Goal: Information Seeking & Learning: Learn about a topic

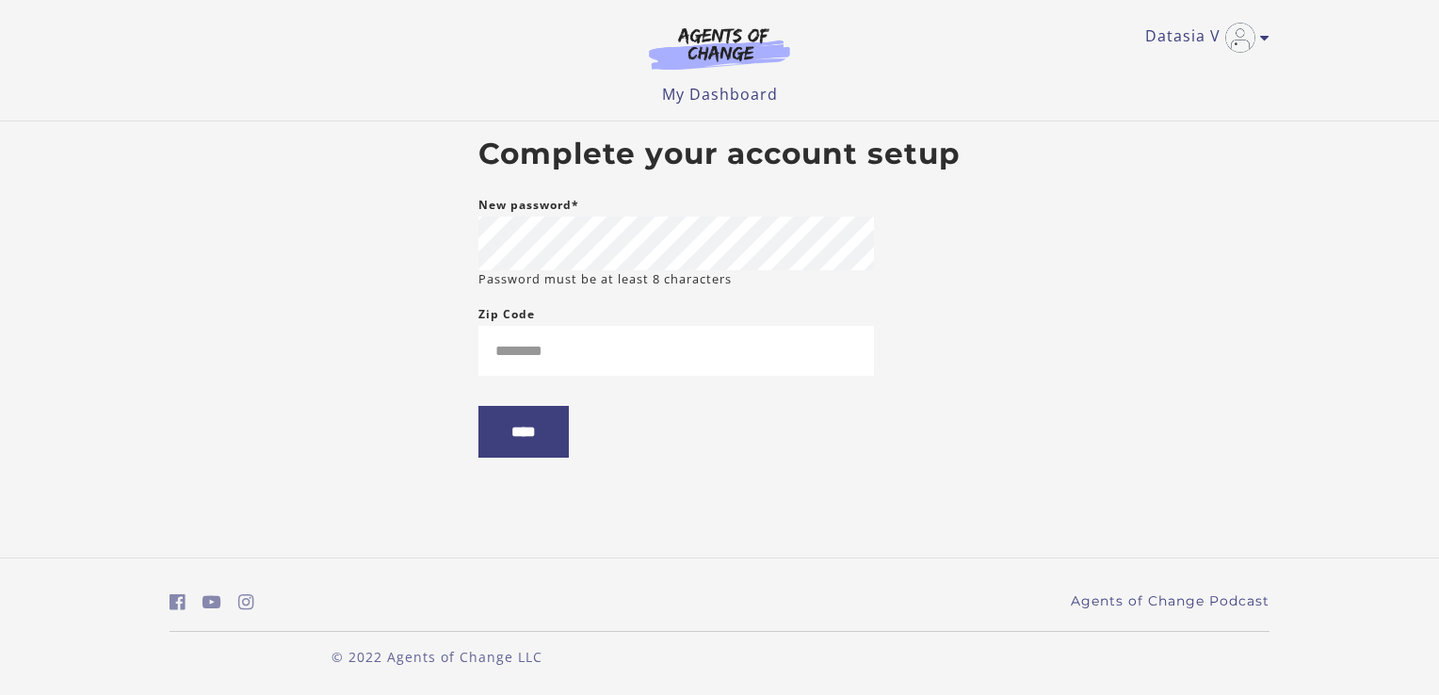
click at [438, 333] on body "Skip to main content Datasia V My Account Support Sign Out Toggle menu Menu My …" at bounding box center [719, 347] width 1439 height 695
click at [648, 327] on input "Zip Code" at bounding box center [677, 351] width 396 height 50
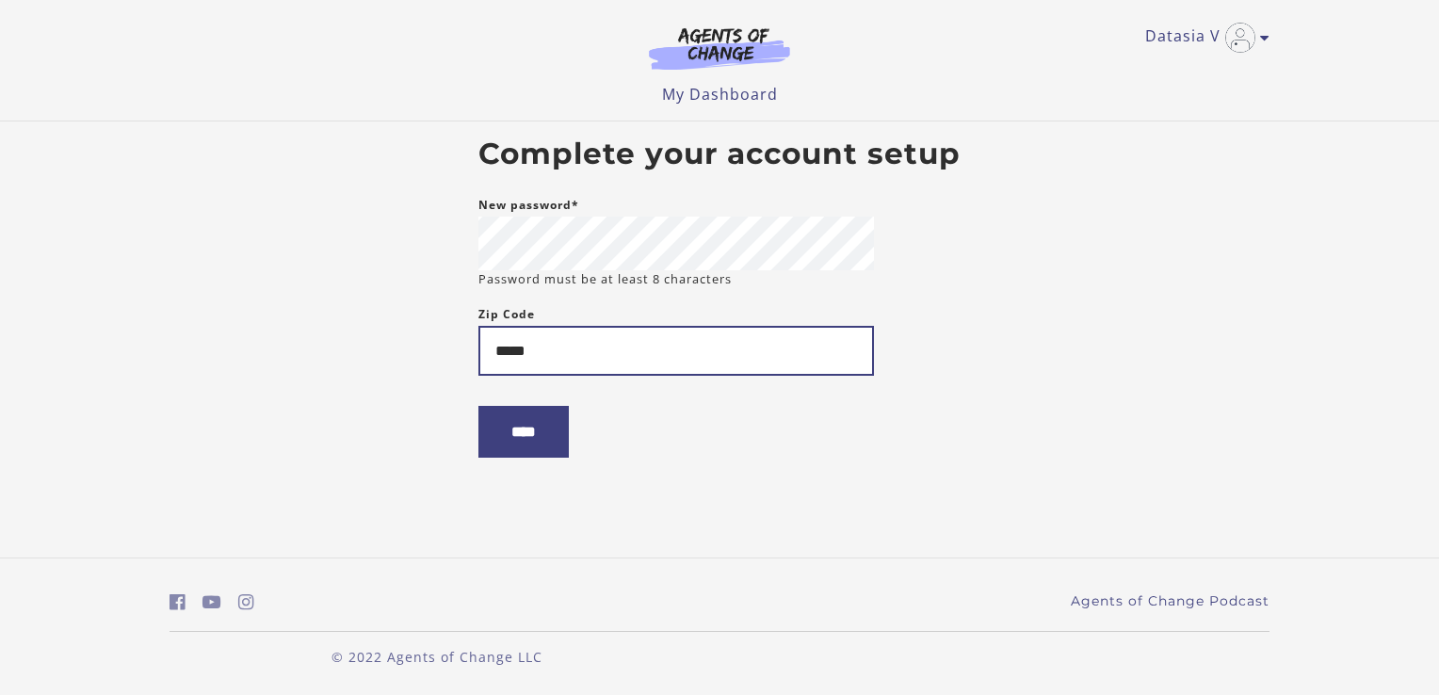
type input "*****"
click at [309, 352] on body "Skip to main content Datasia V My Account Support Sign Out Toggle menu Menu My …" at bounding box center [719, 347] width 1439 height 695
click at [545, 479] on form "New password* Password must be at least 8 characters Zip Code ***** ****" at bounding box center [677, 341] width 396 height 294
click at [502, 458] on input "****" at bounding box center [524, 432] width 90 height 52
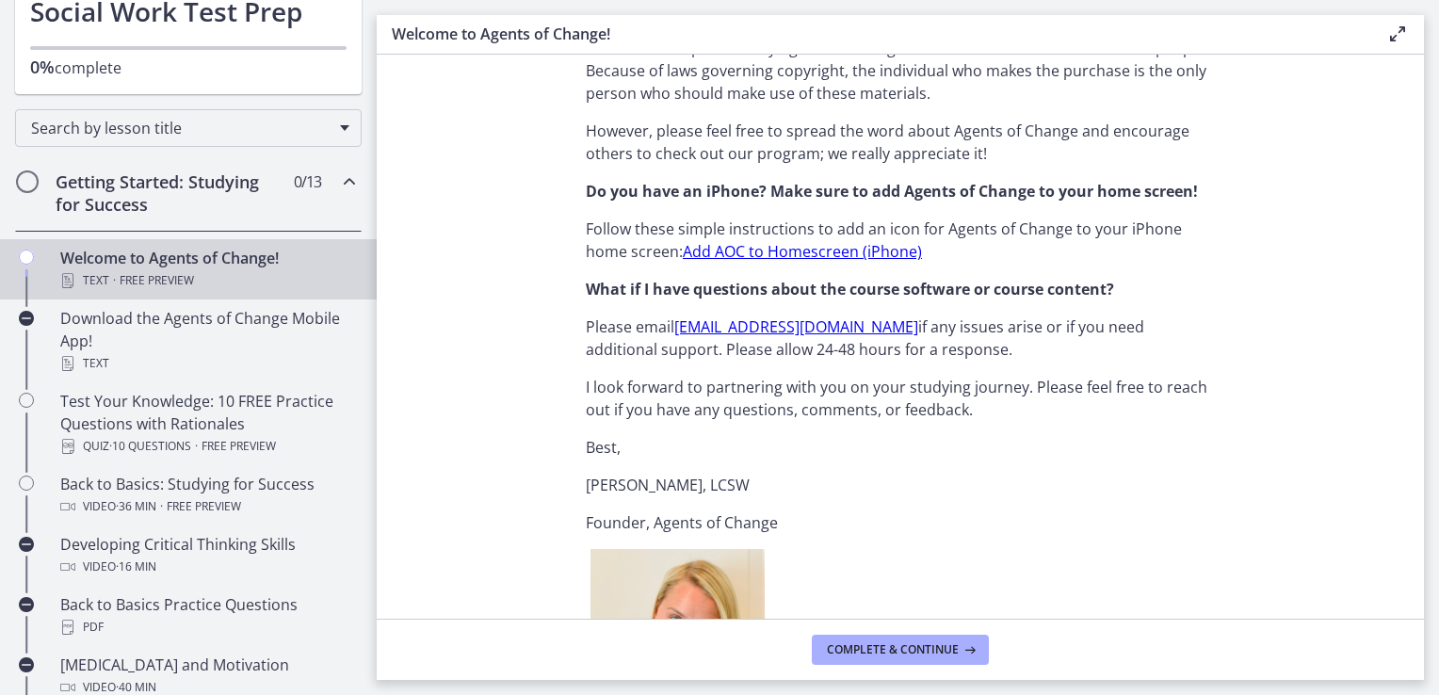
scroll to position [1472, 0]
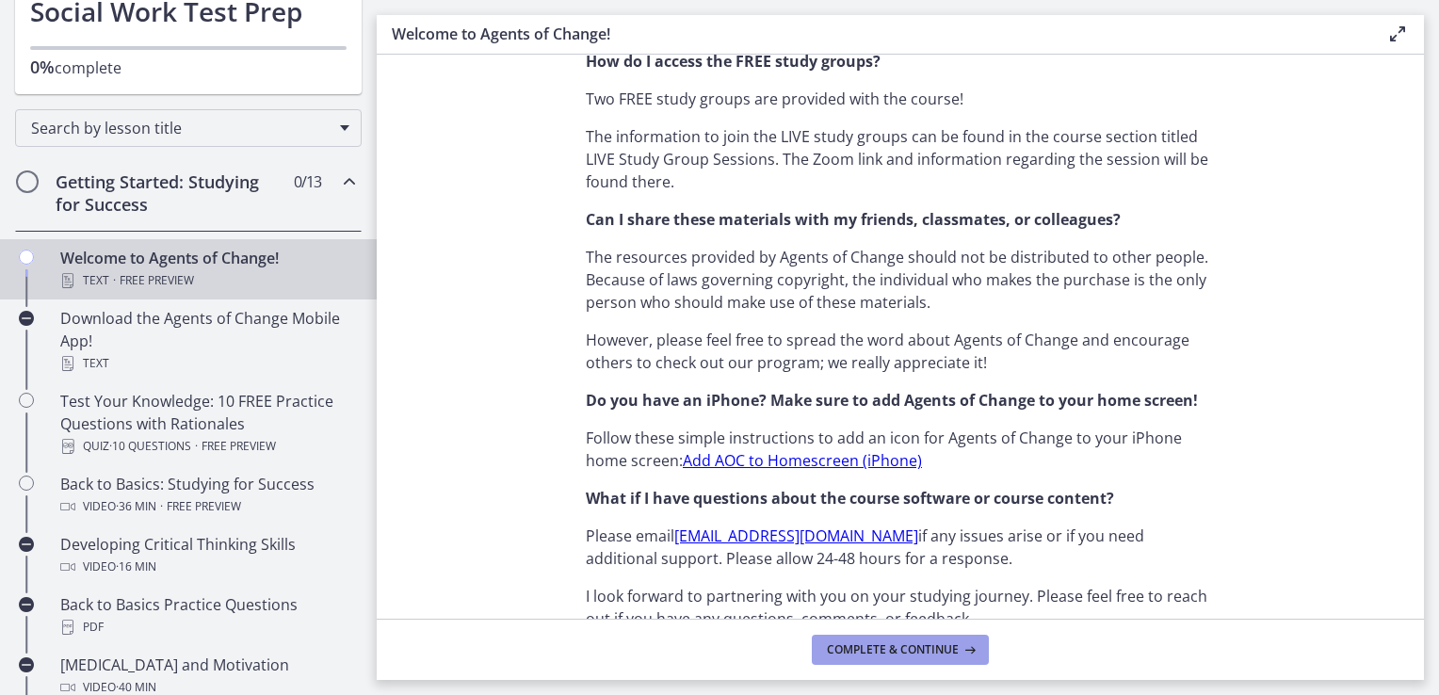
click at [897, 643] on span "Complete & continue" at bounding box center [893, 649] width 132 height 15
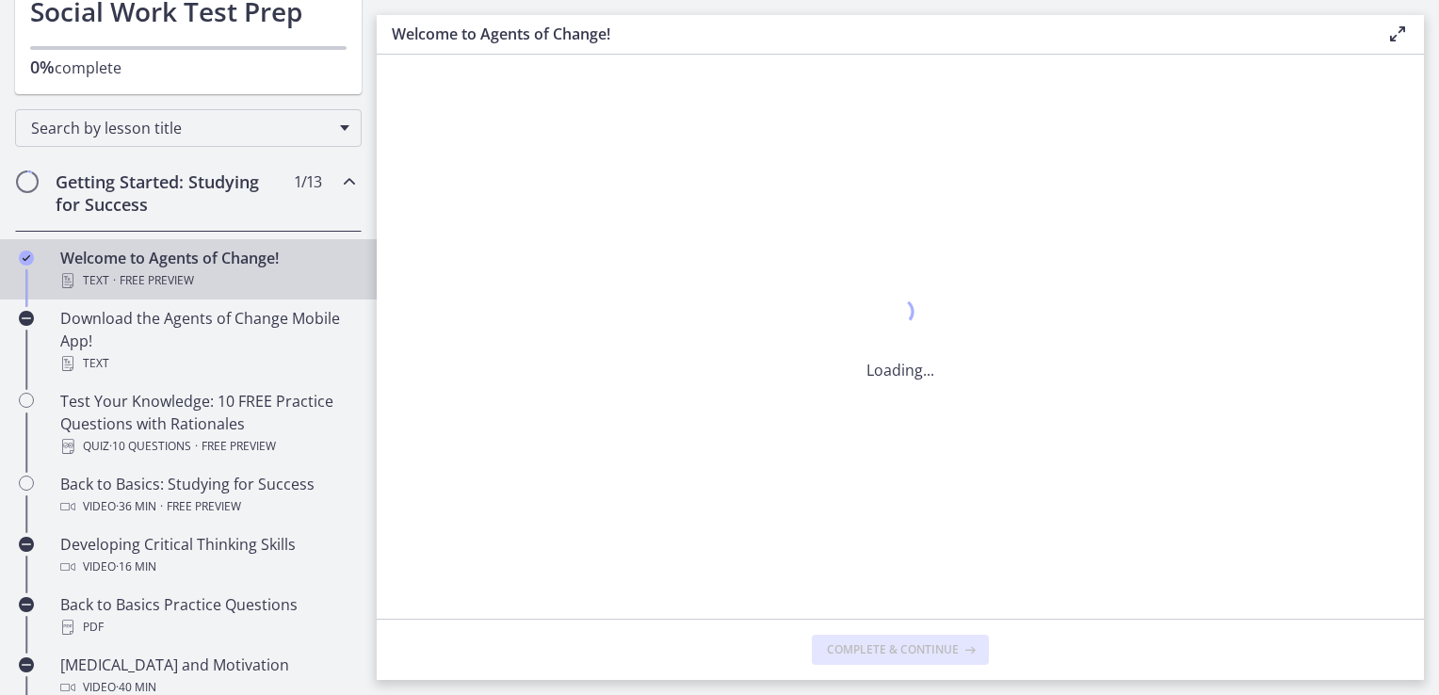
scroll to position [0, 0]
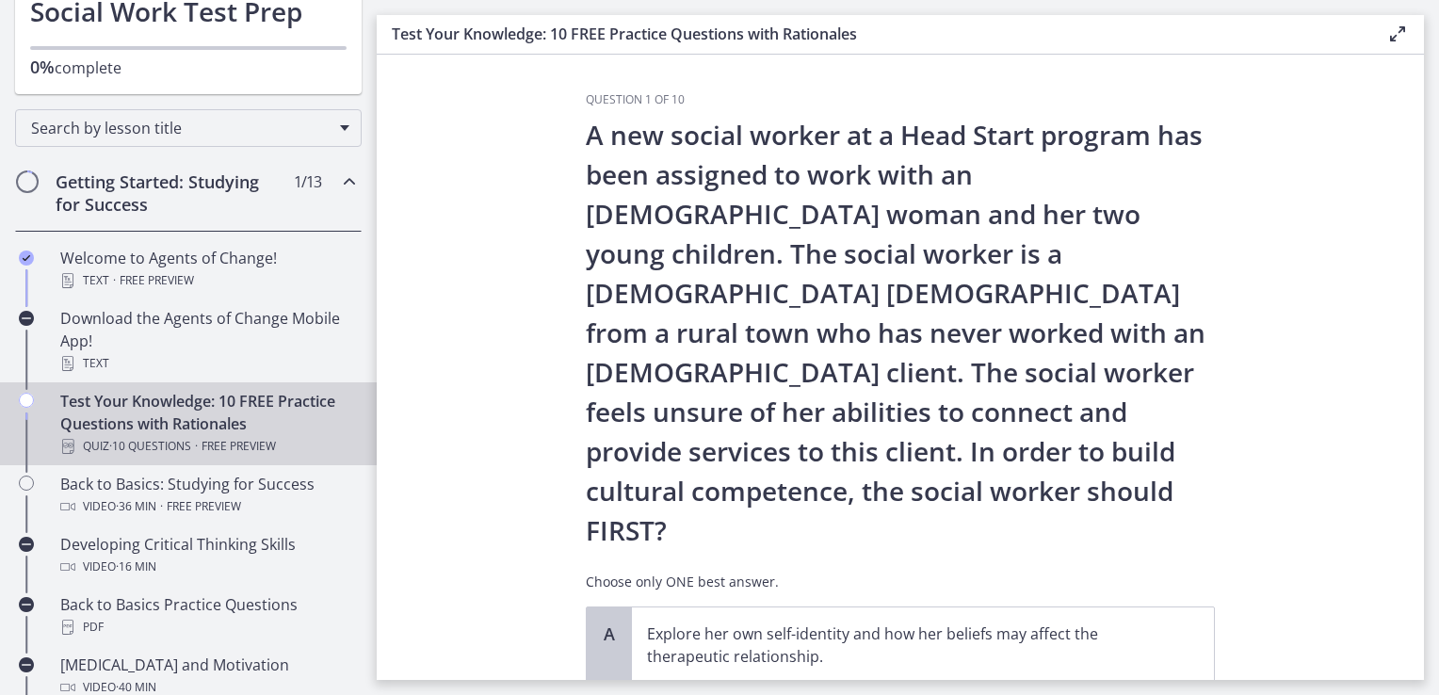
drag, startPoint x: 1408, startPoint y: 171, endPoint x: 1415, endPoint y: 189, distance: 20.0
click at [1415, 189] on section "Question 1 of 10 A new social worker at a Head Start program has been assigned …" at bounding box center [901, 368] width 1048 height 626
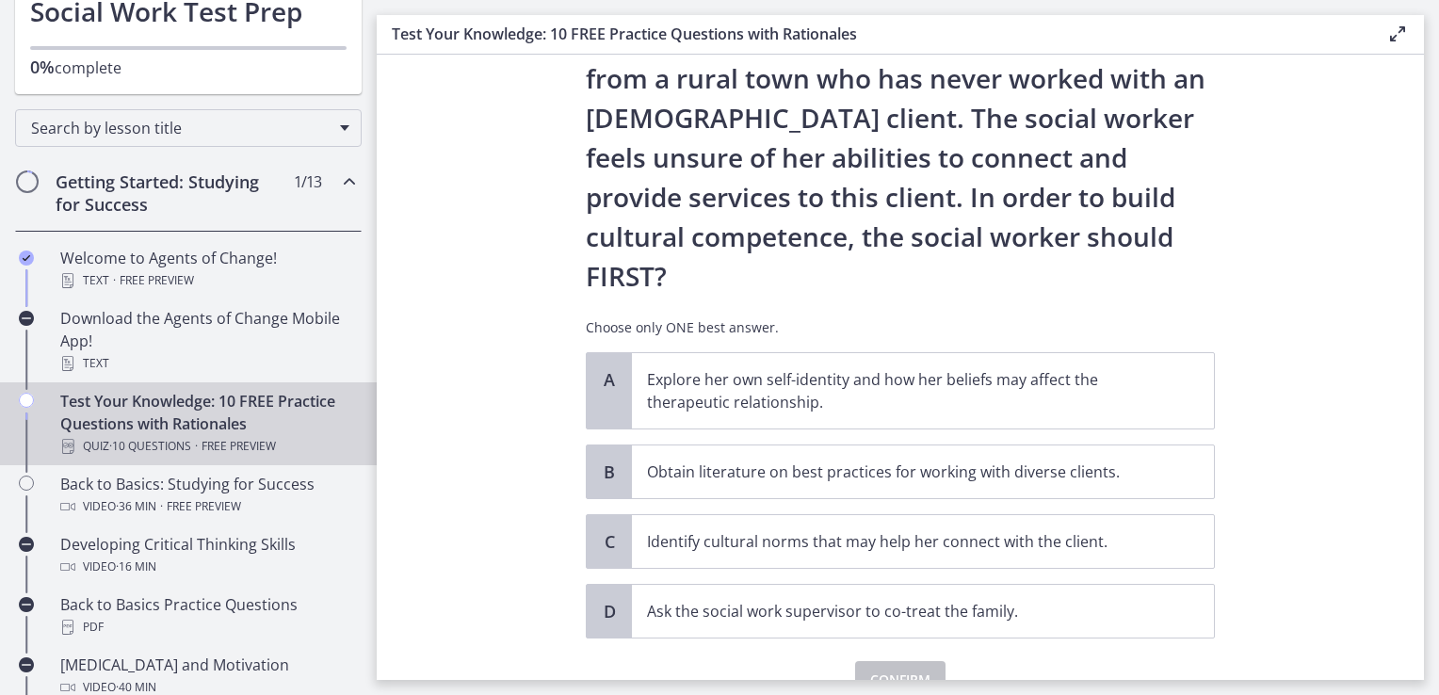
scroll to position [268, 0]
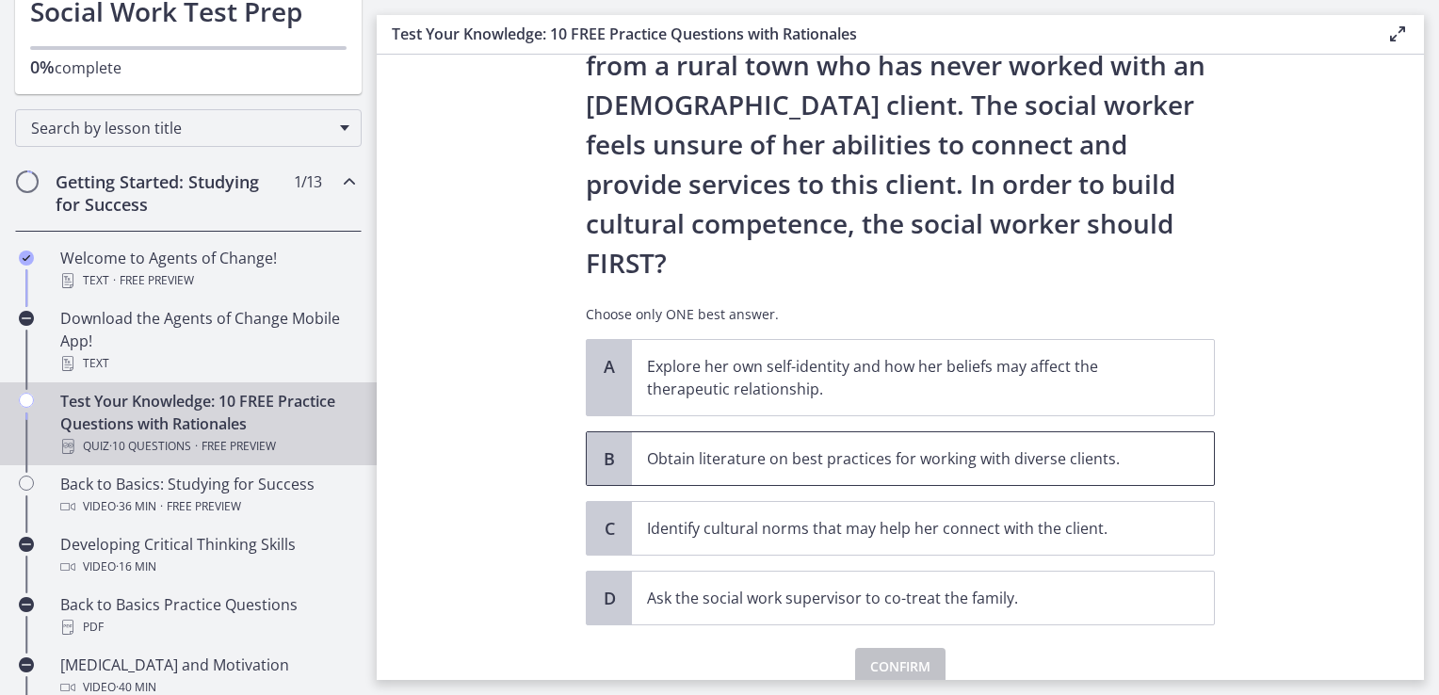
click at [1157, 432] on span "Obtain literature on best practices for working with diverse clients." at bounding box center [923, 458] width 582 height 53
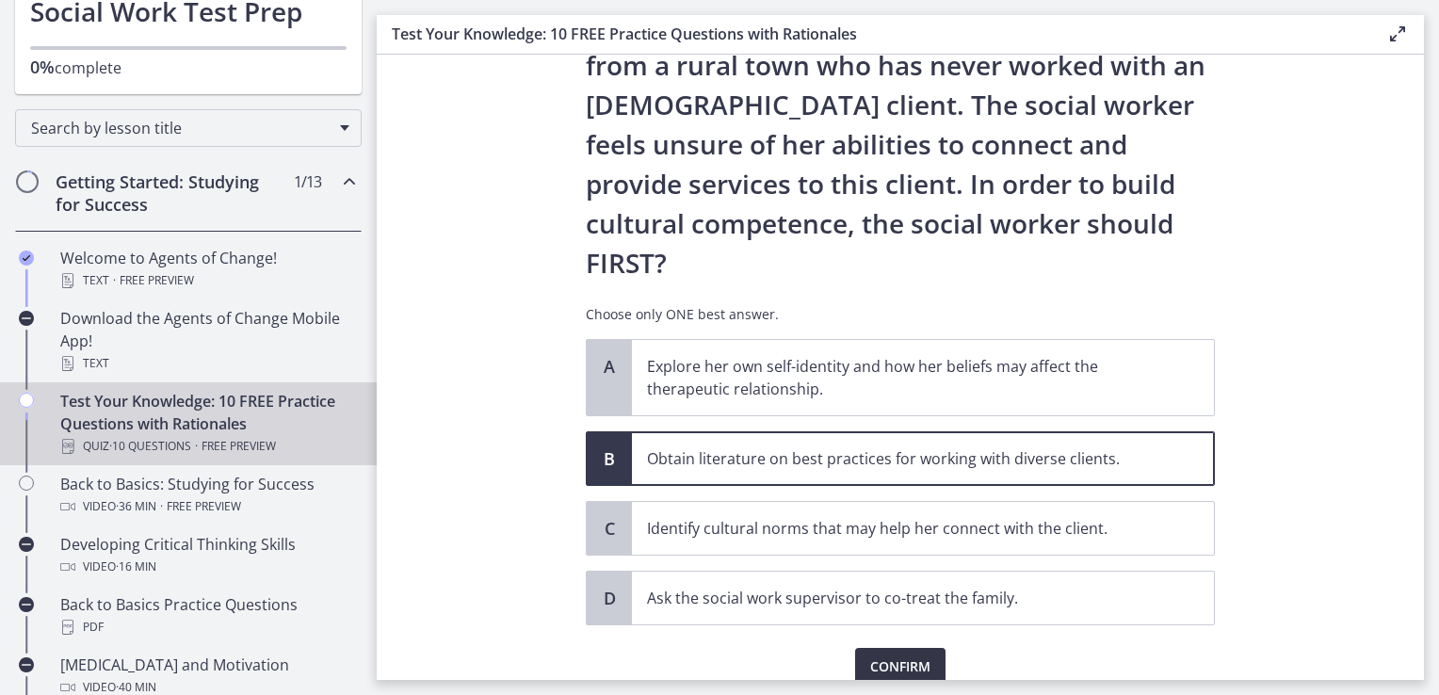
click at [921, 656] on span "Confirm" at bounding box center [900, 667] width 60 height 23
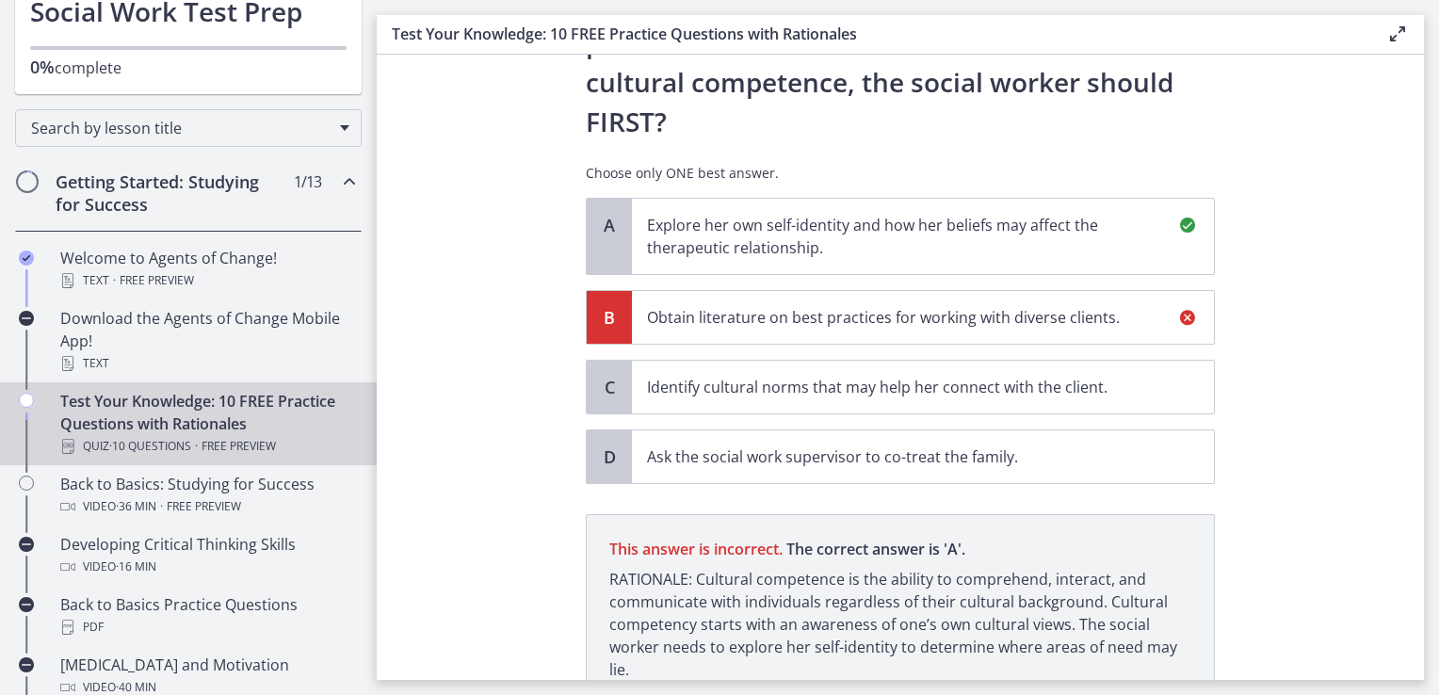
scroll to position [487, 0]
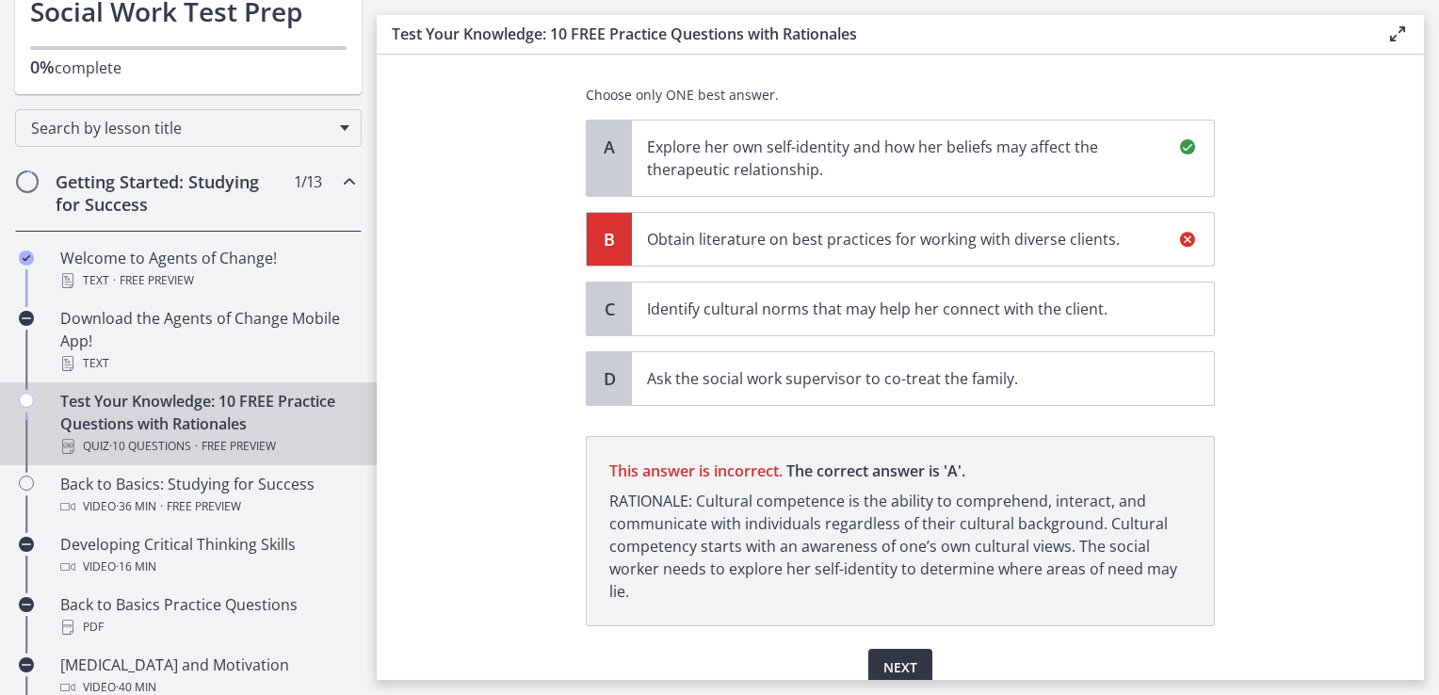
click at [909, 657] on span "Next" at bounding box center [901, 668] width 34 height 23
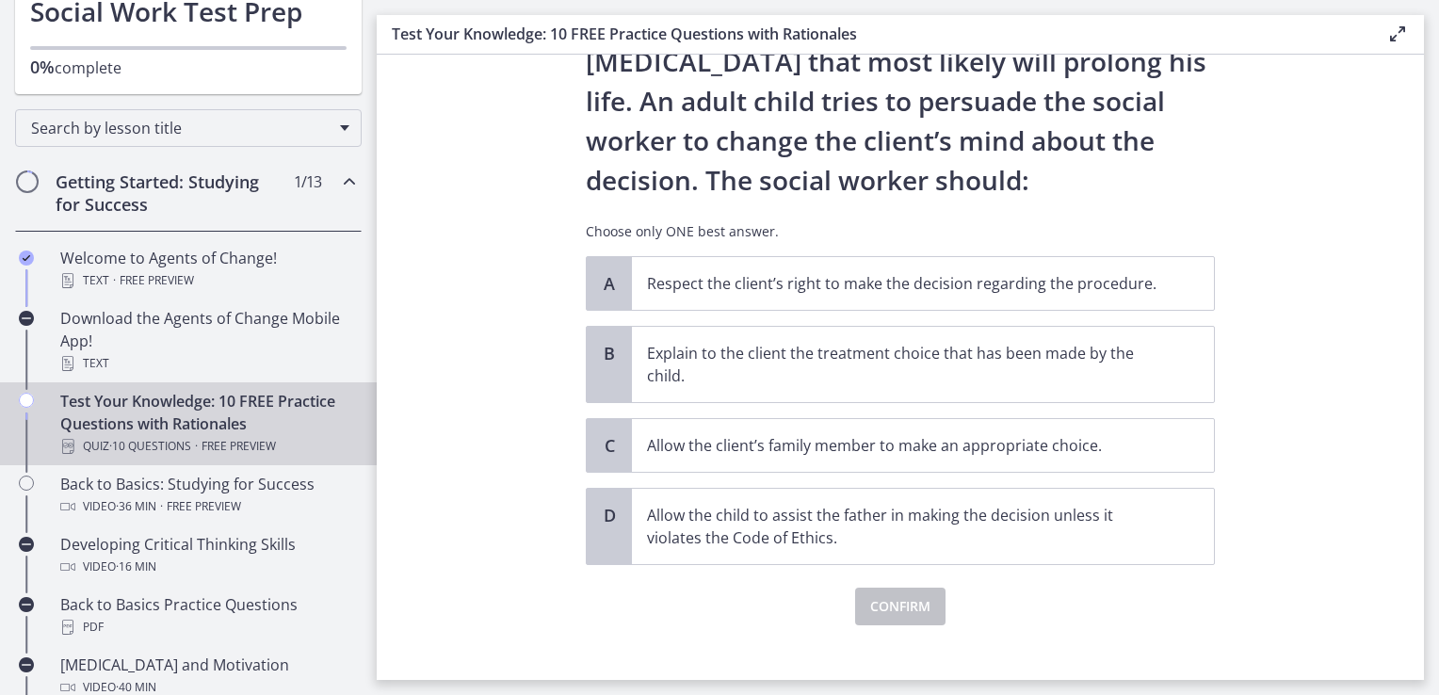
scroll to position [194, 0]
click at [1045, 285] on p "Respect the client’s right to make the decision regarding the procedure." at bounding box center [904, 281] width 514 height 23
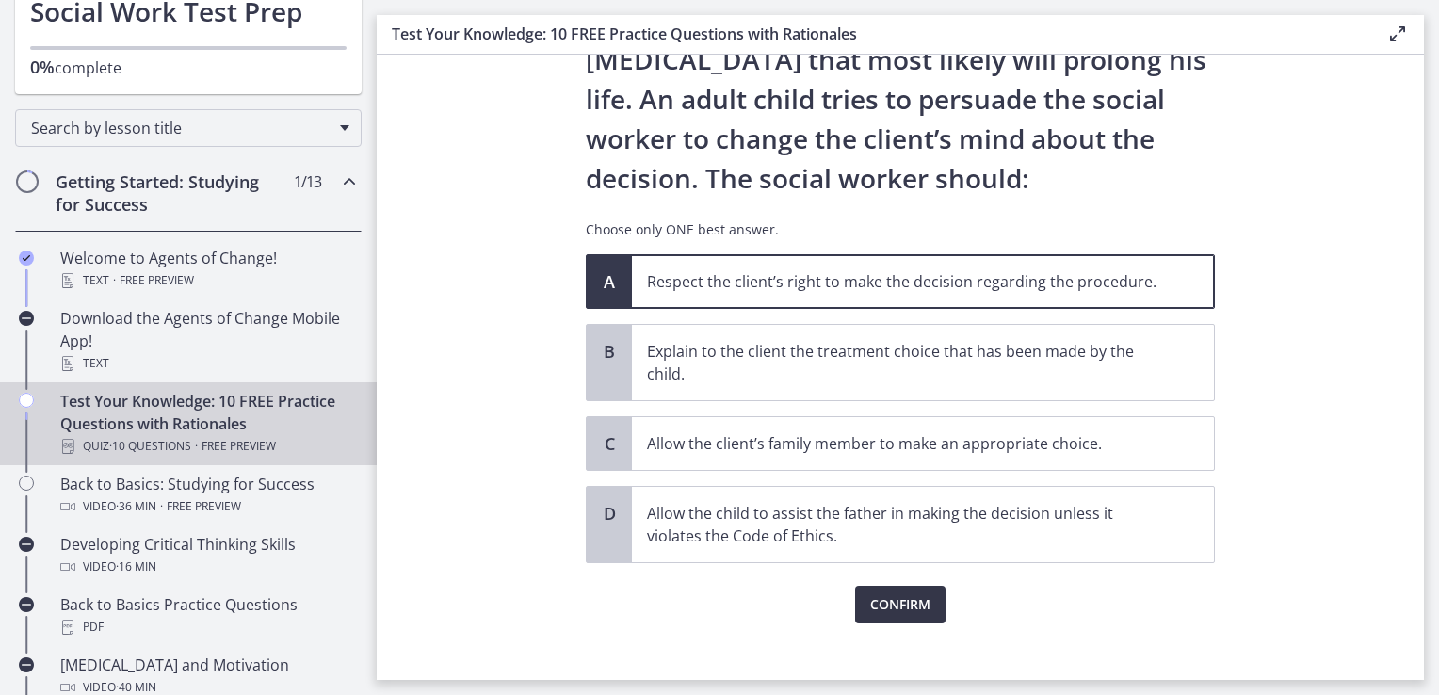
click at [890, 596] on span "Confirm" at bounding box center [900, 605] width 60 height 23
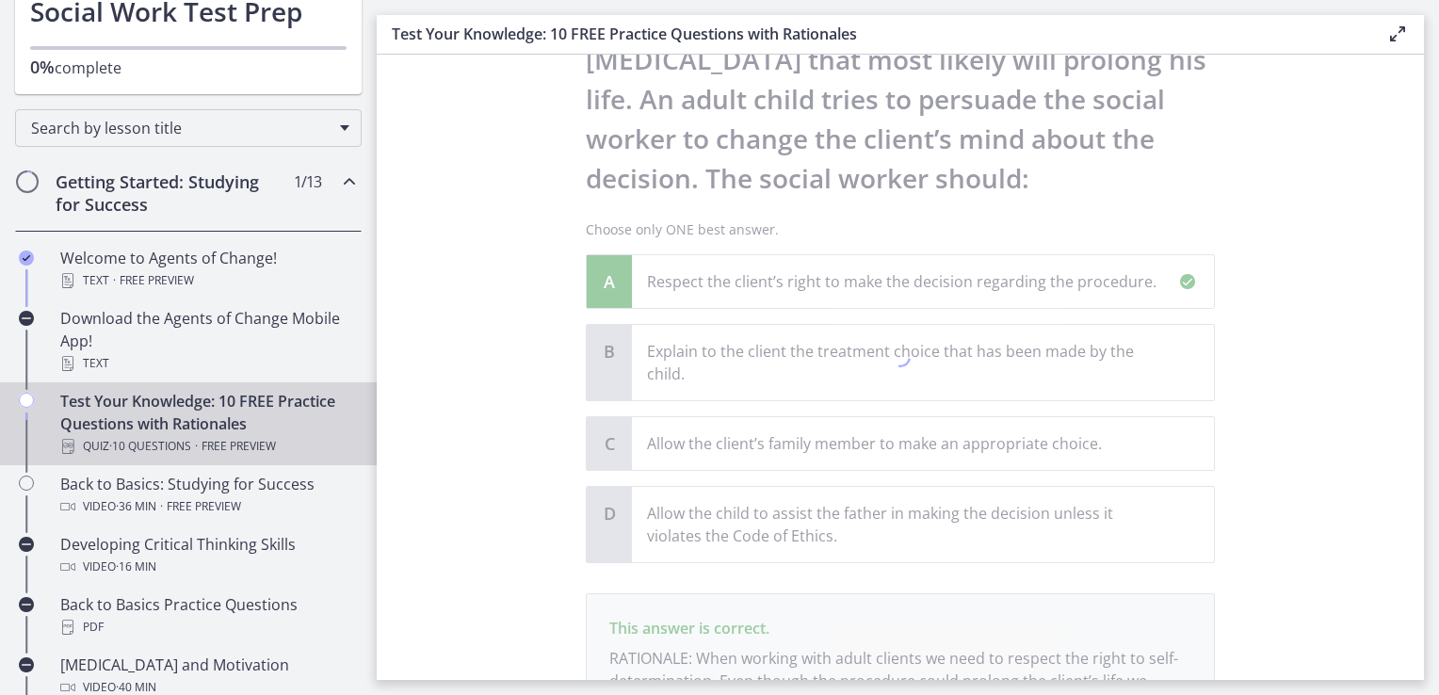
scroll to position [408, 0]
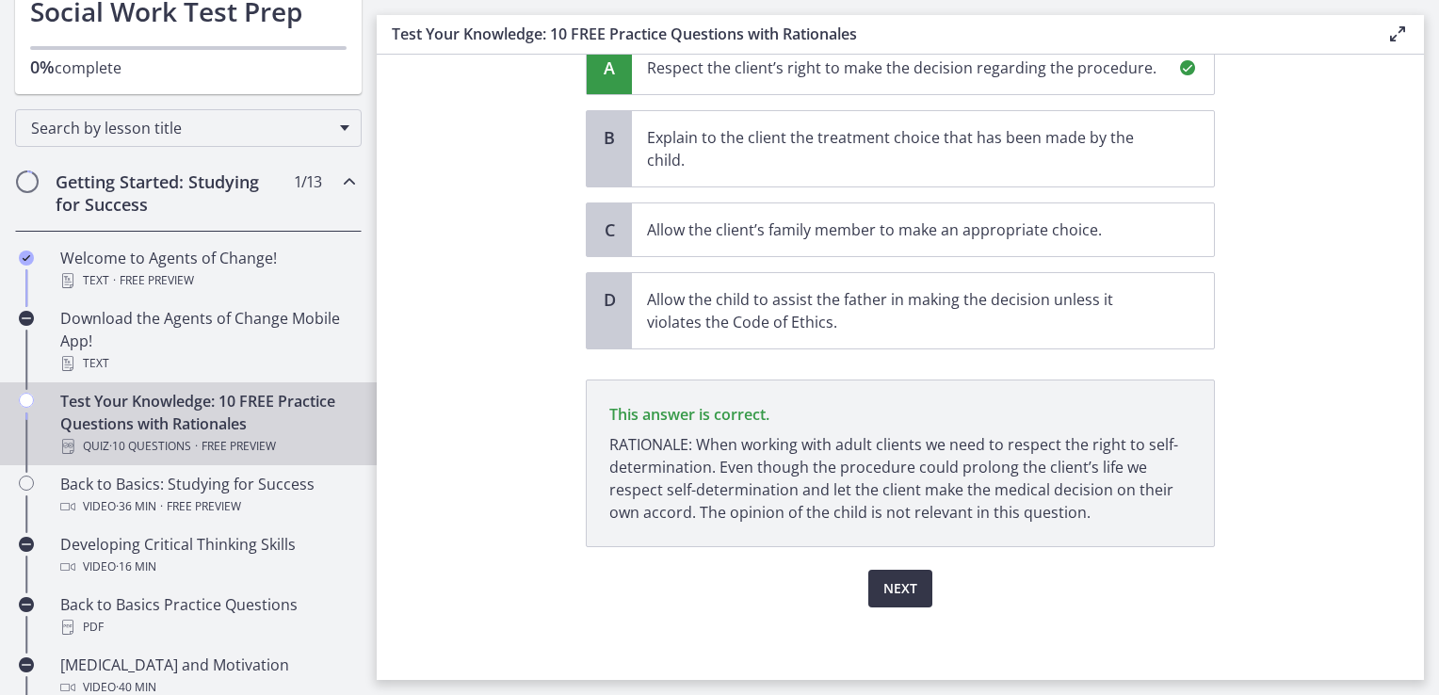
click at [908, 589] on span "Next" at bounding box center [901, 588] width 34 height 23
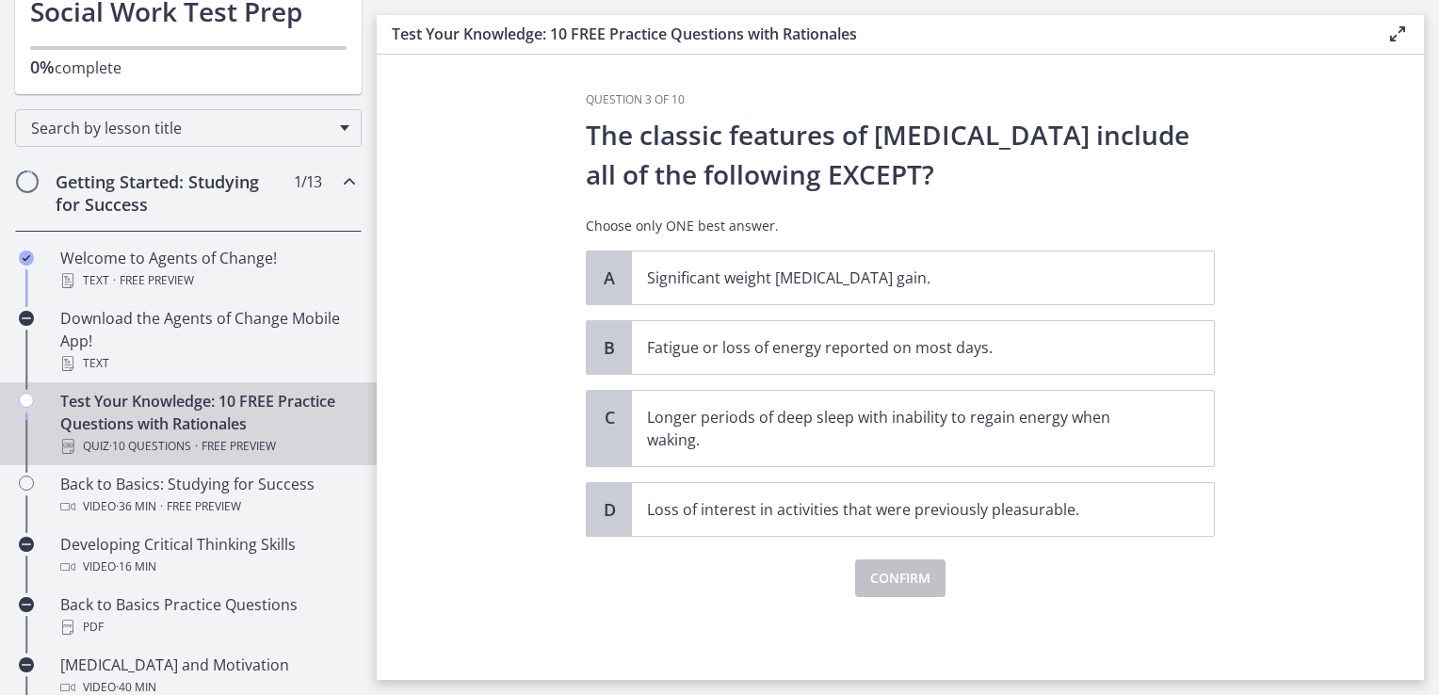
scroll to position [0, 0]
click at [1007, 433] on p "Longer periods of deep sleep with inability to regain energy when waking." at bounding box center [904, 428] width 514 height 45
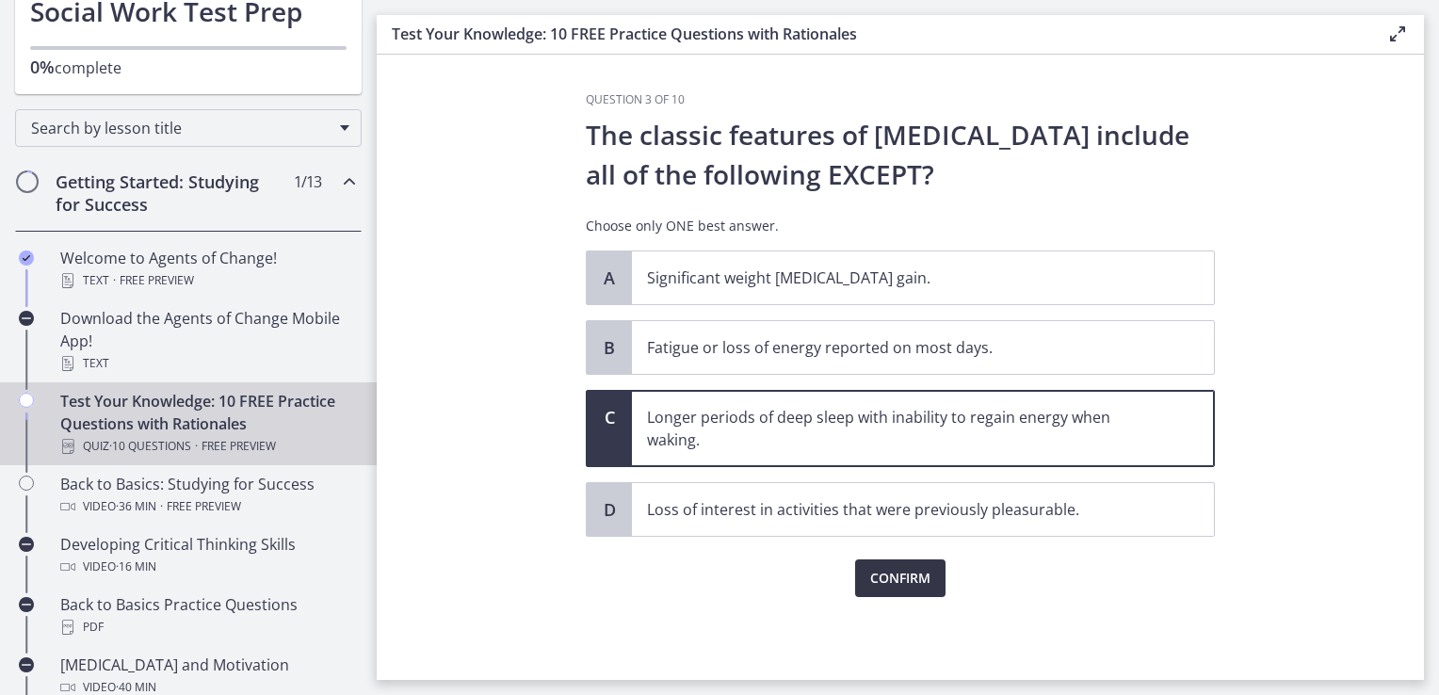
click at [901, 572] on span "Confirm" at bounding box center [900, 578] width 60 height 23
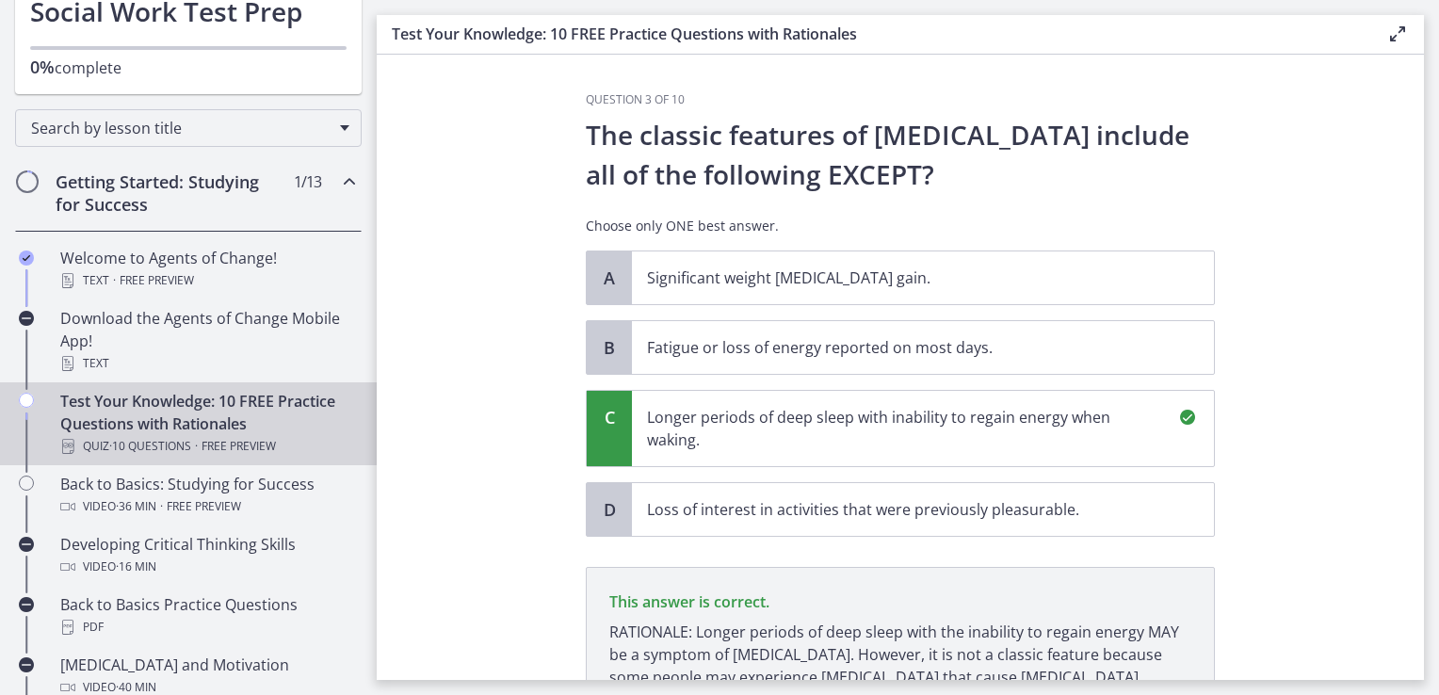
scroll to position [210, 0]
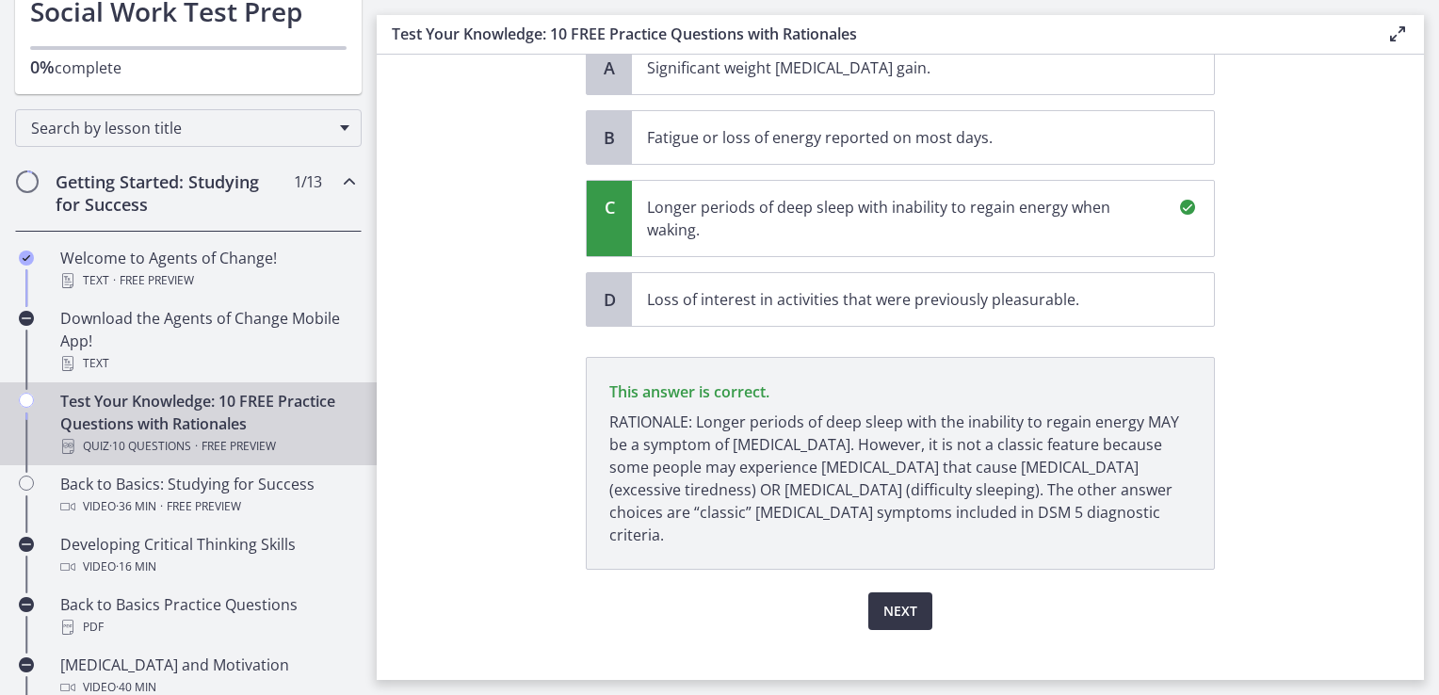
click at [899, 600] on span "Next" at bounding box center [901, 611] width 34 height 23
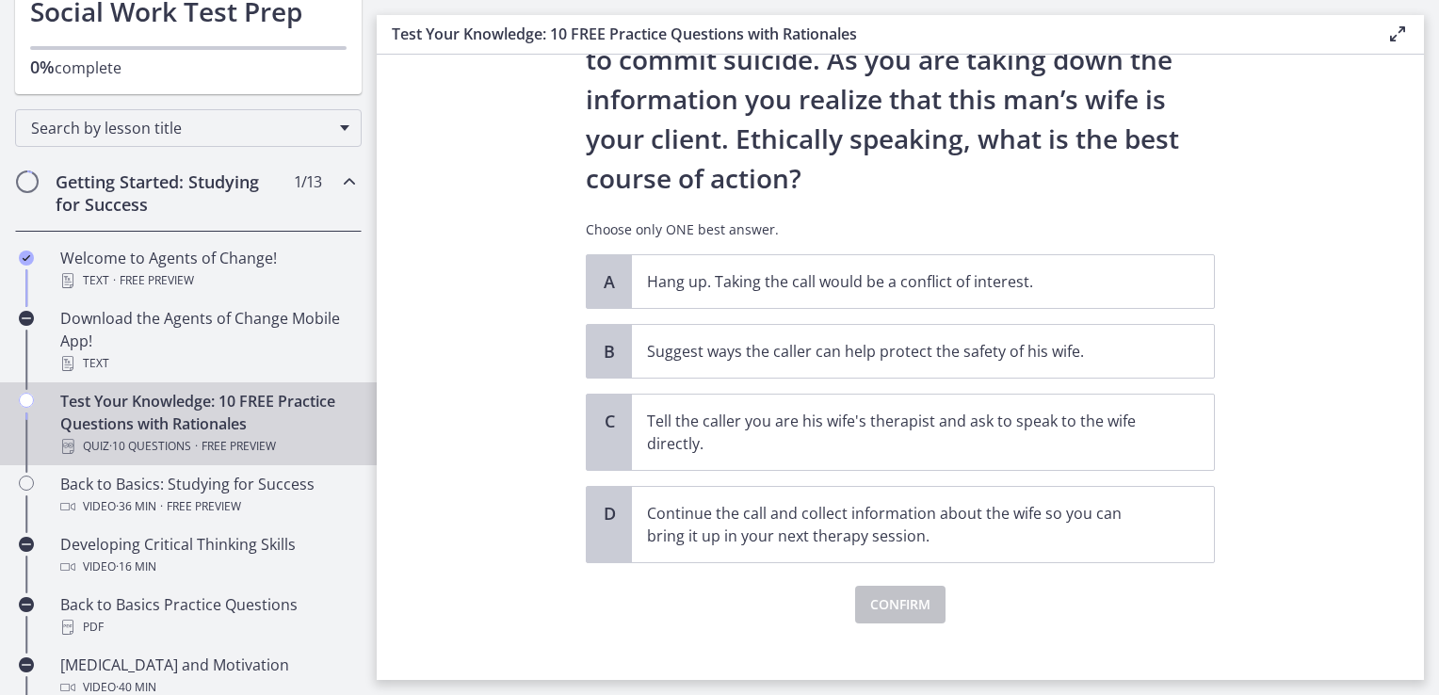
scroll to position [237, 0]
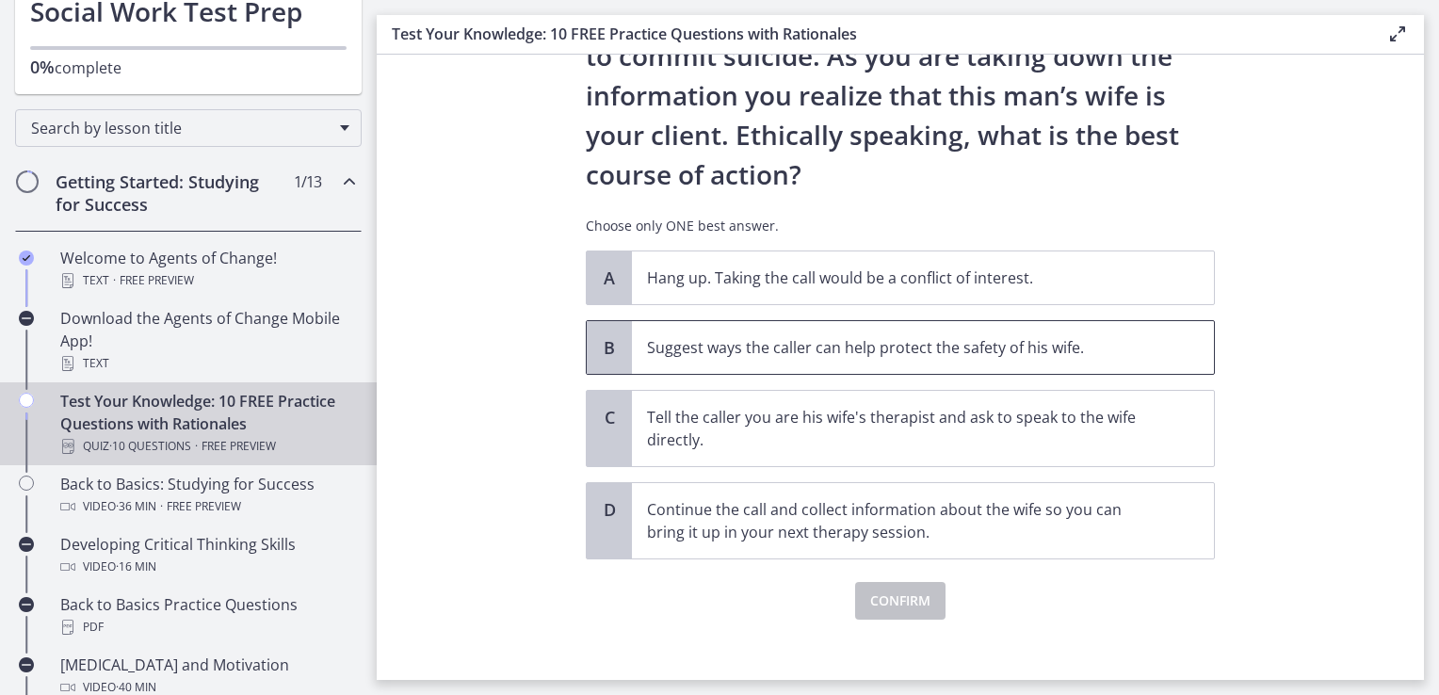
click at [1110, 348] on p "Suggest ways the caller can help protect the safety of his wife." at bounding box center [904, 347] width 514 height 23
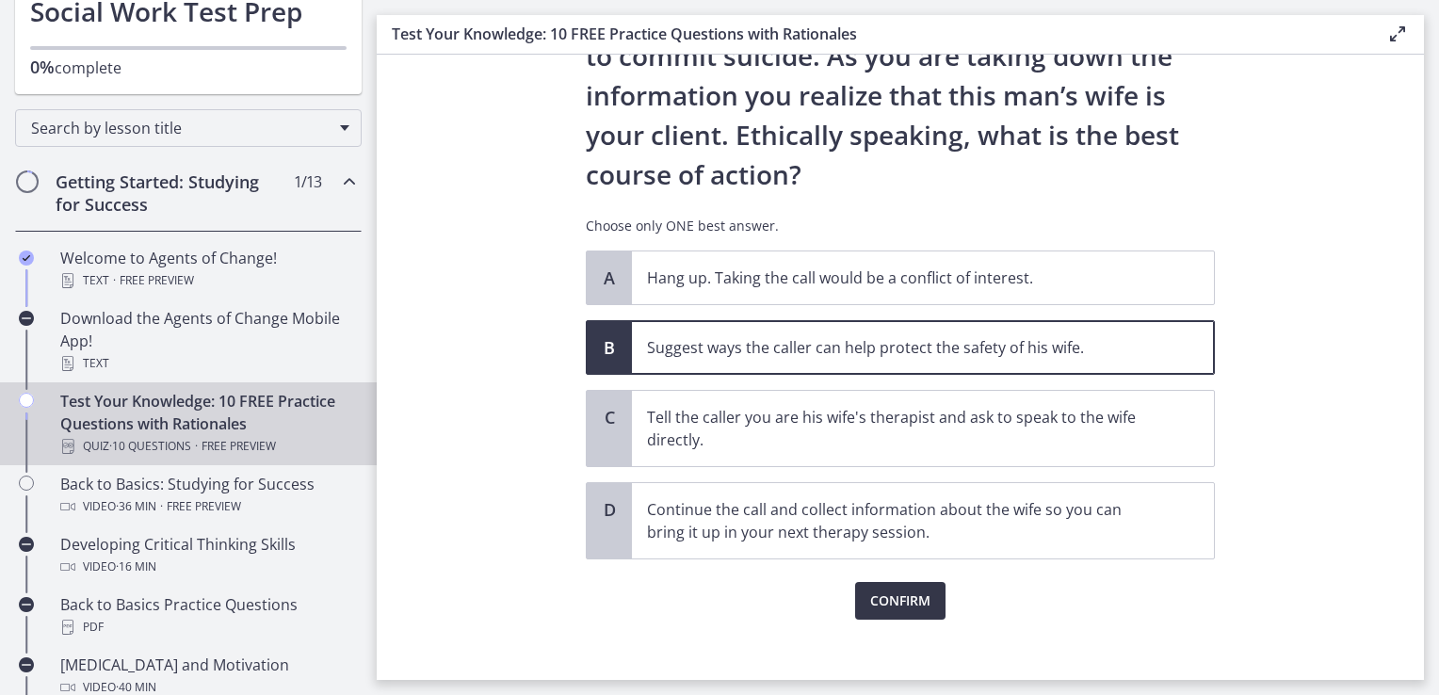
click at [884, 594] on span "Confirm" at bounding box center [900, 601] width 60 height 23
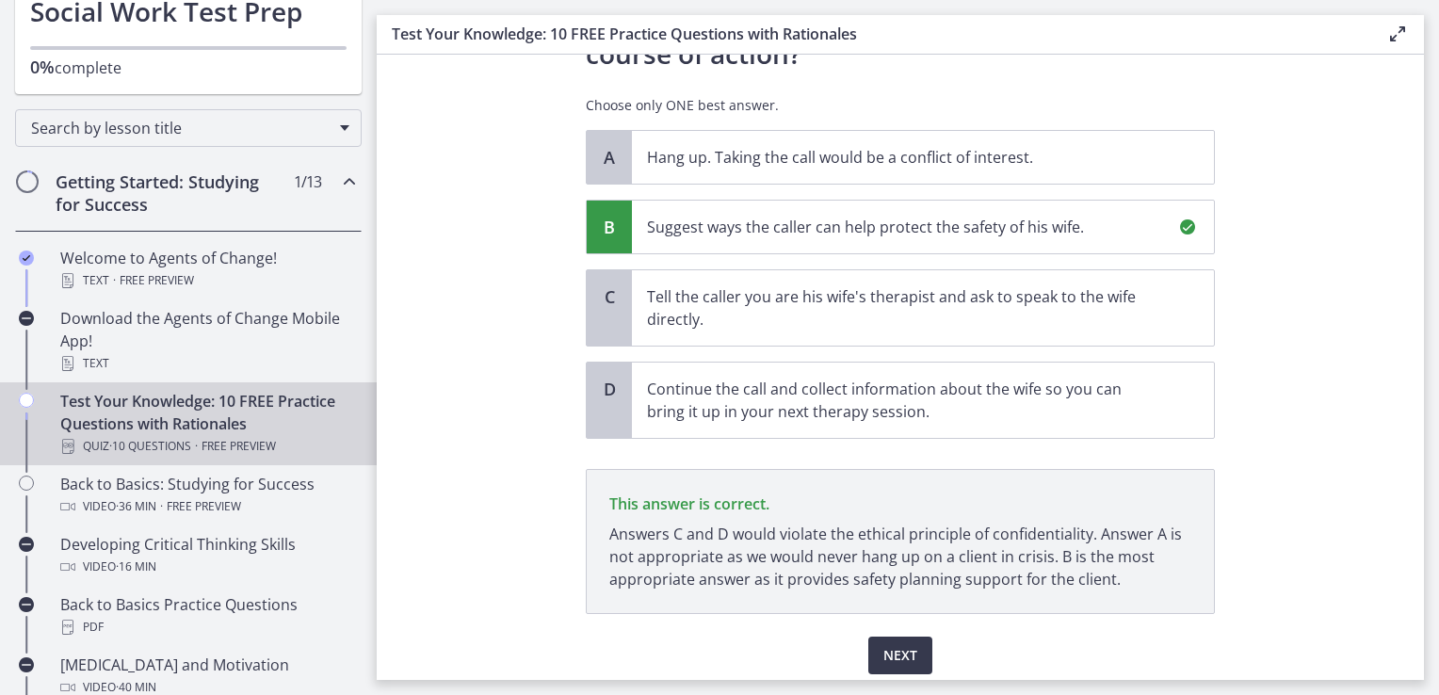
scroll to position [425, 0]
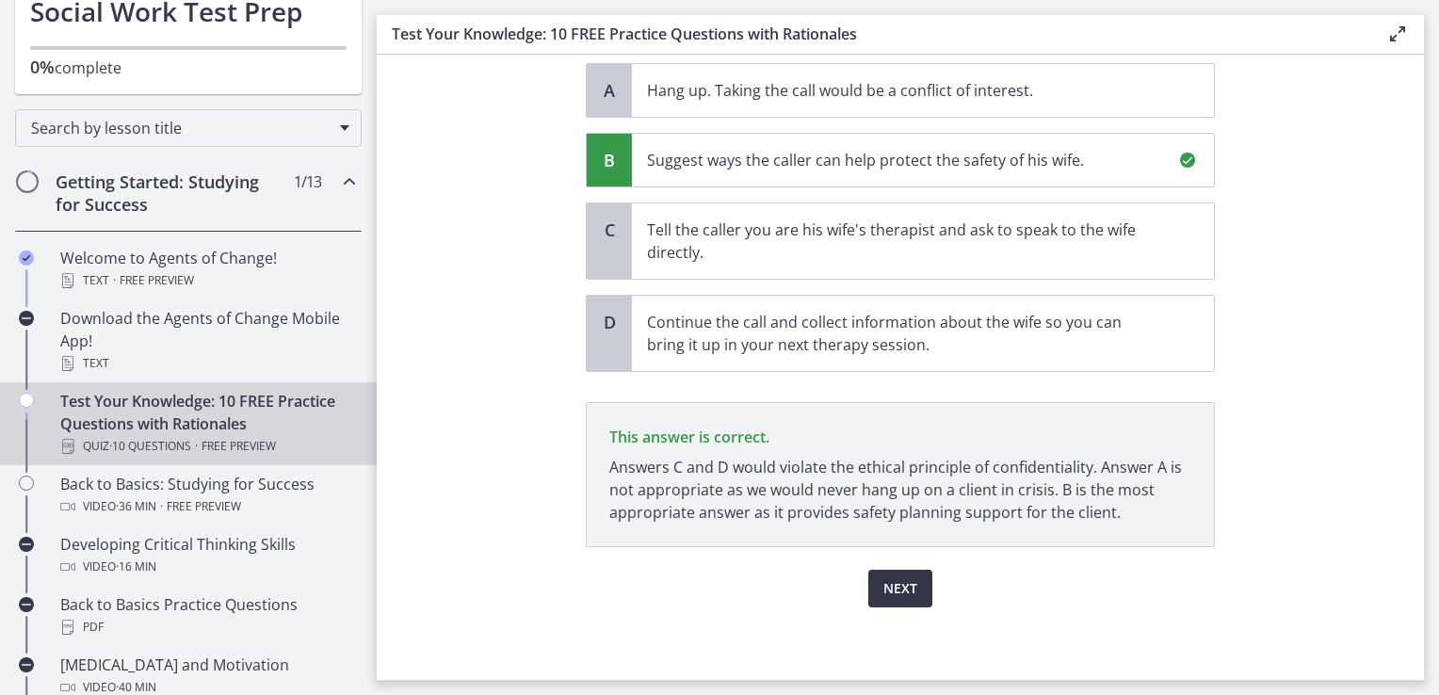
click at [894, 592] on span "Next" at bounding box center [901, 588] width 34 height 23
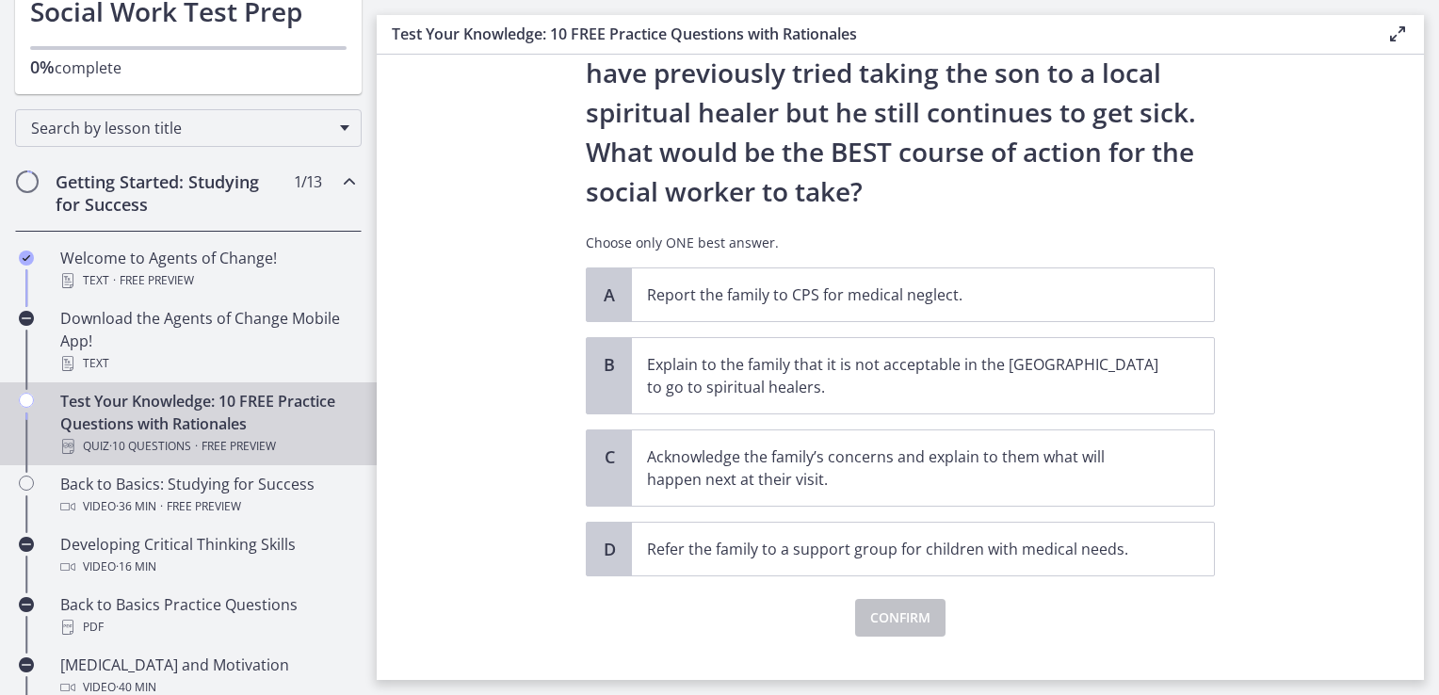
scroll to position [369, 0]
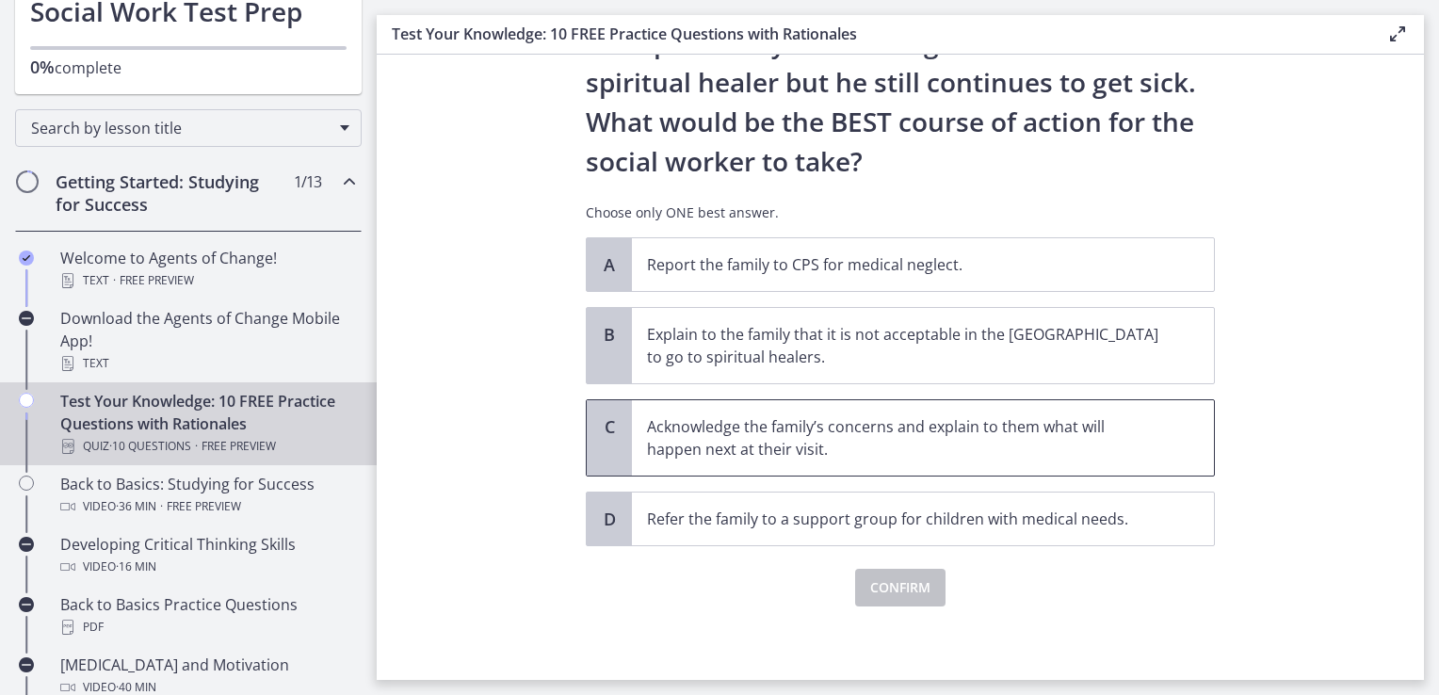
click at [911, 449] on p "Acknowledge the family’s concerns and explain to them what will happen next at …" at bounding box center [904, 437] width 514 height 45
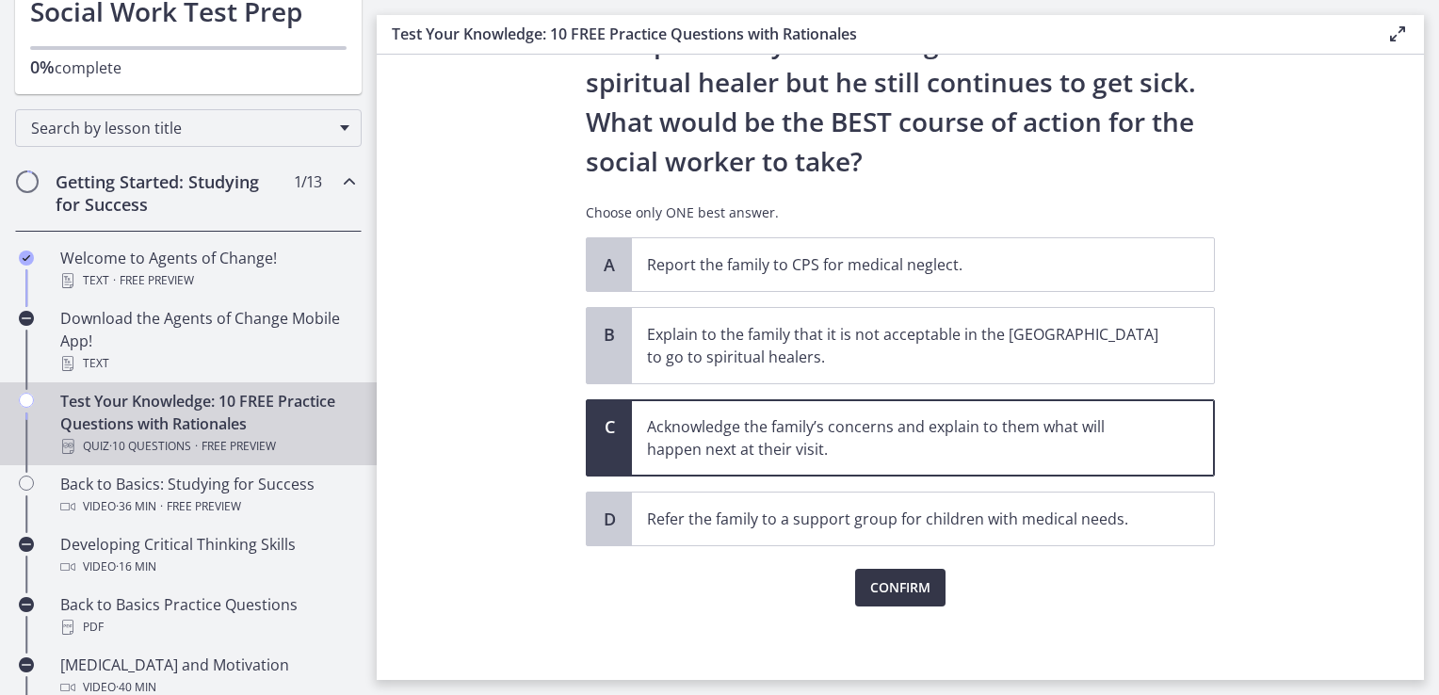
click at [870, 578] on span "Confirm" at bounding box center [900, 588] width 60 height 23
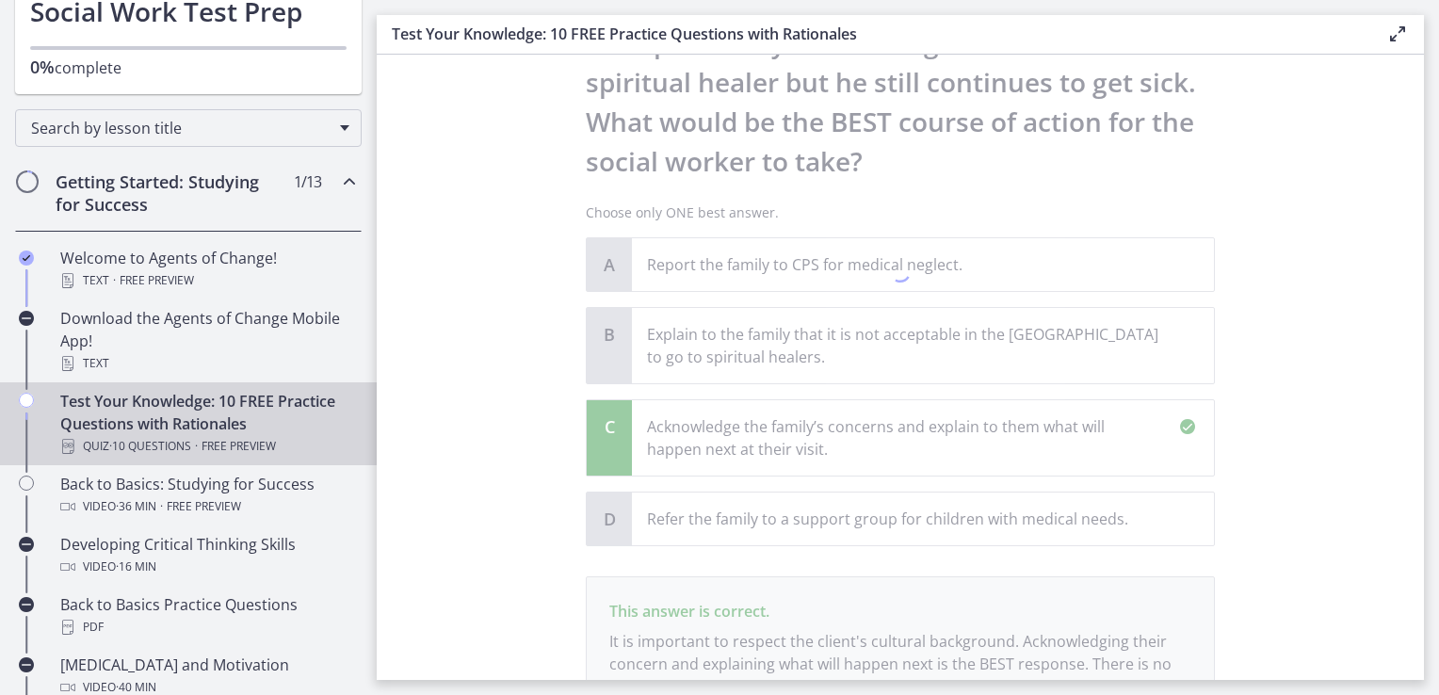
scroll to position [589, 0]
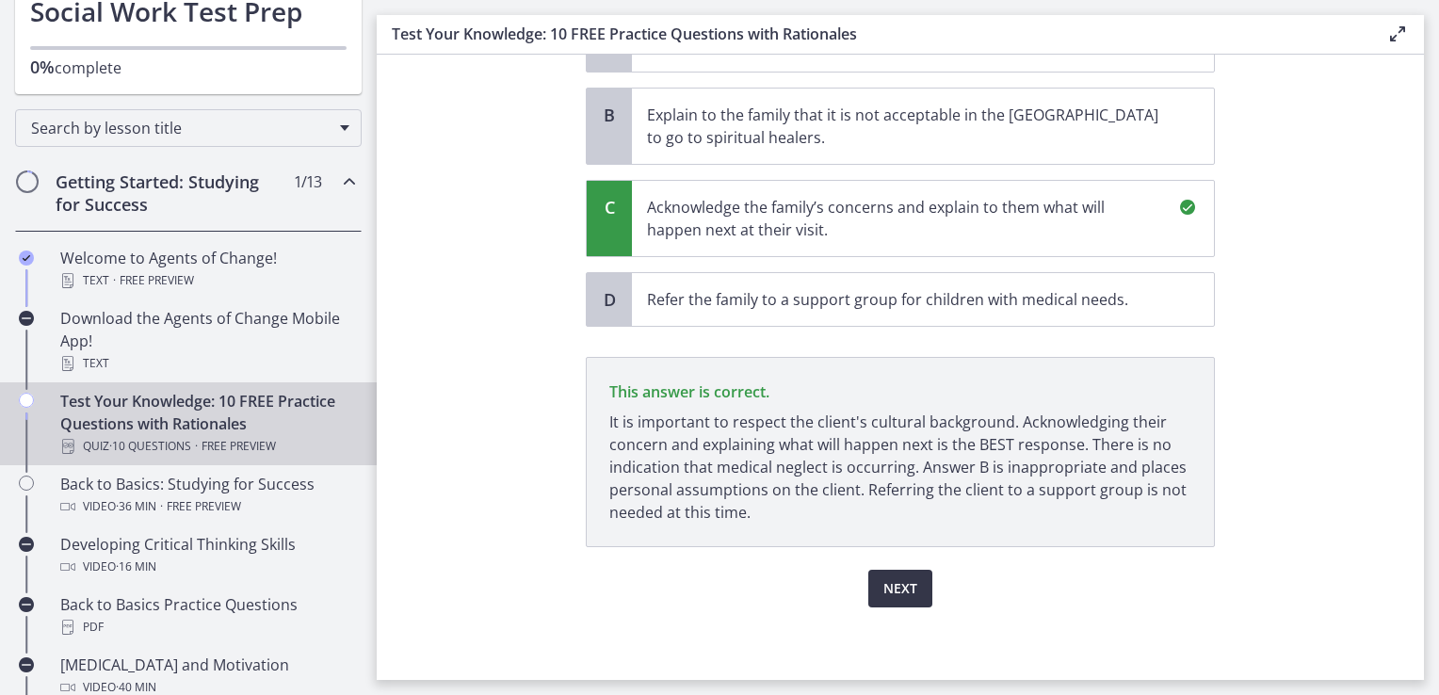
click at [884, 578] on span "Next" at bounding box center [901, 588] width 34 height 23
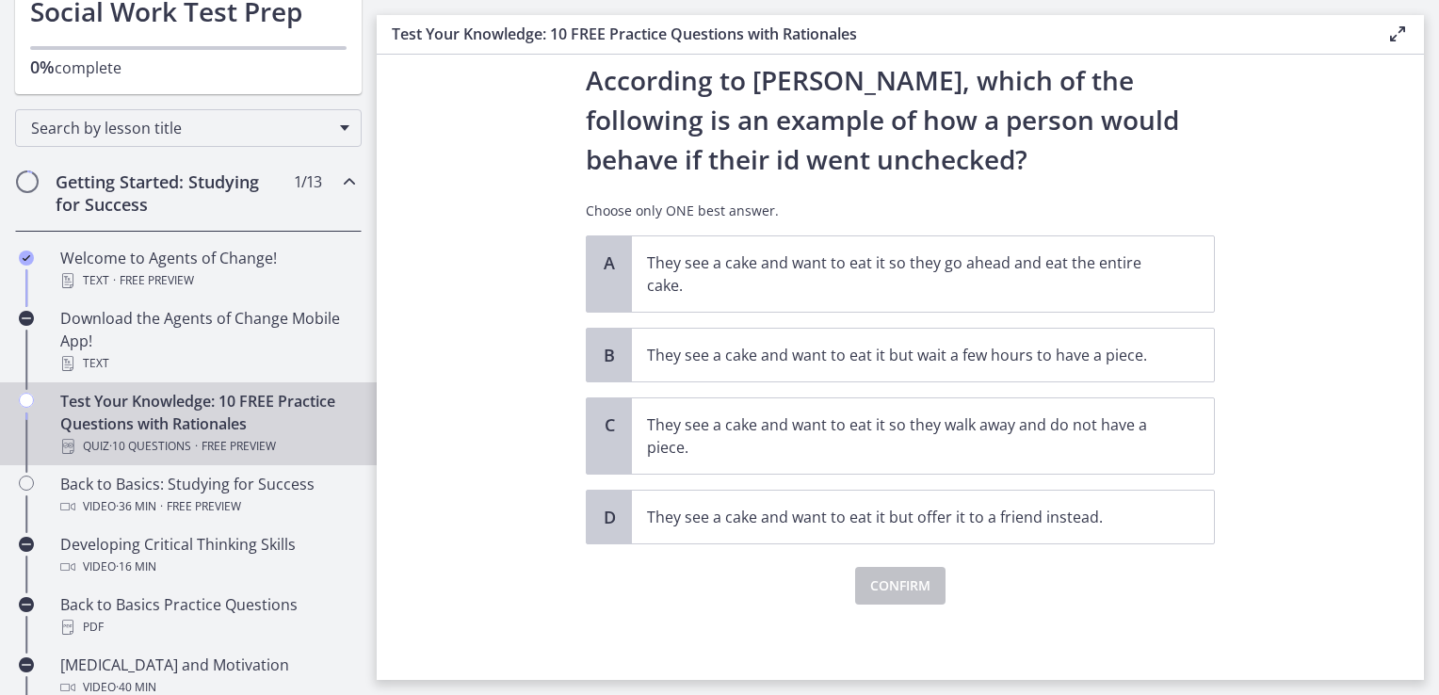
scroll to position [0, 0]
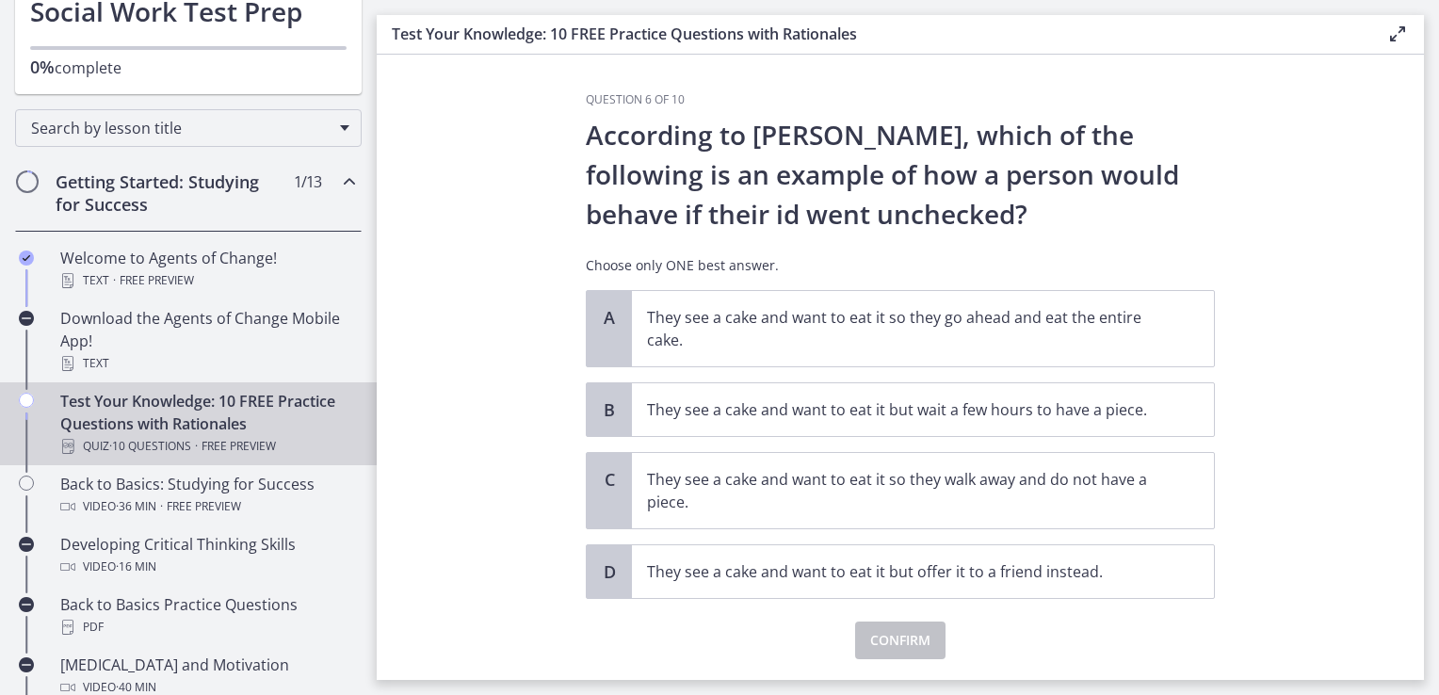
click at [1152, 181] on p "According to [PERSON_NAME], which of the following is an example of how a perso…" at bounding box center [900, 174] width 629 height 119
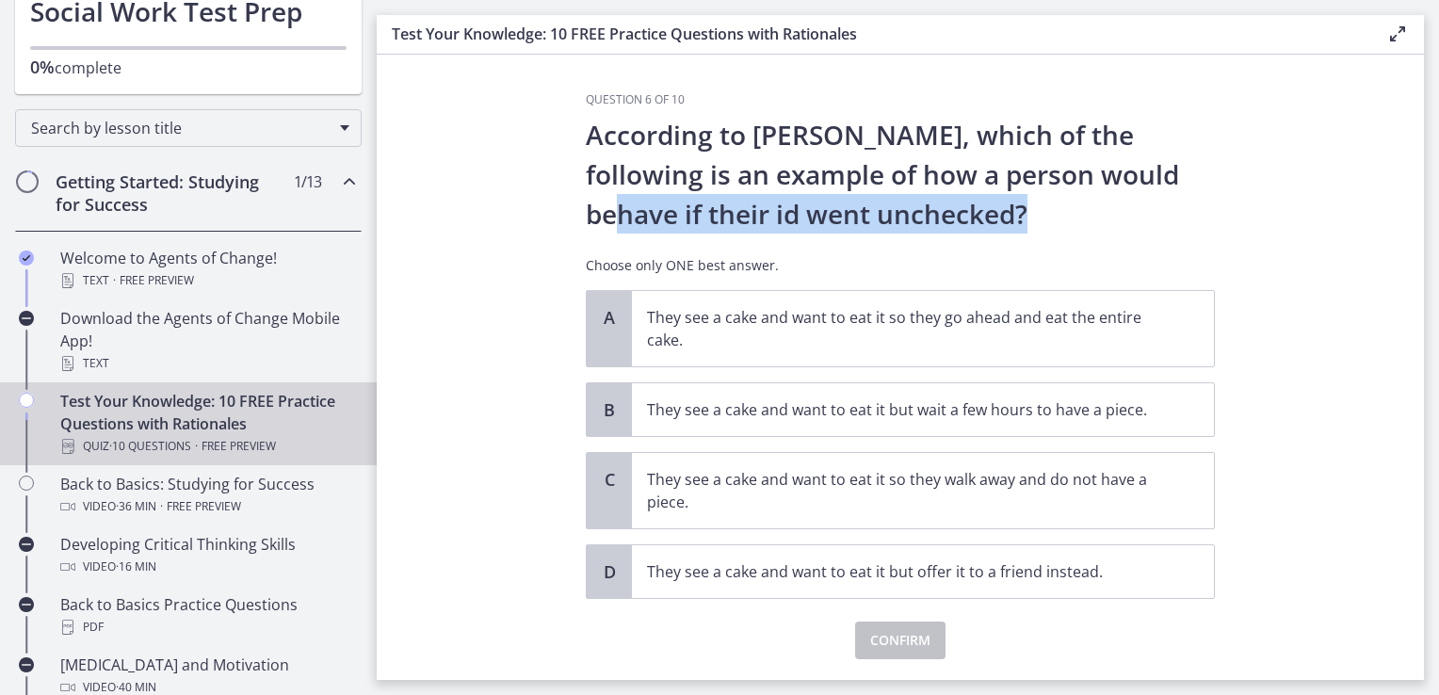
drag, startPoint x: 1152, startPoint y: 181, endPoint x: 1077, endPoint y: 229, distance: 89.4
click at [1077, 229] on p "According to [PERSON_NAME], which of the following is an example of how a perso…" at bounding box center [900, 174] width 629 height 119
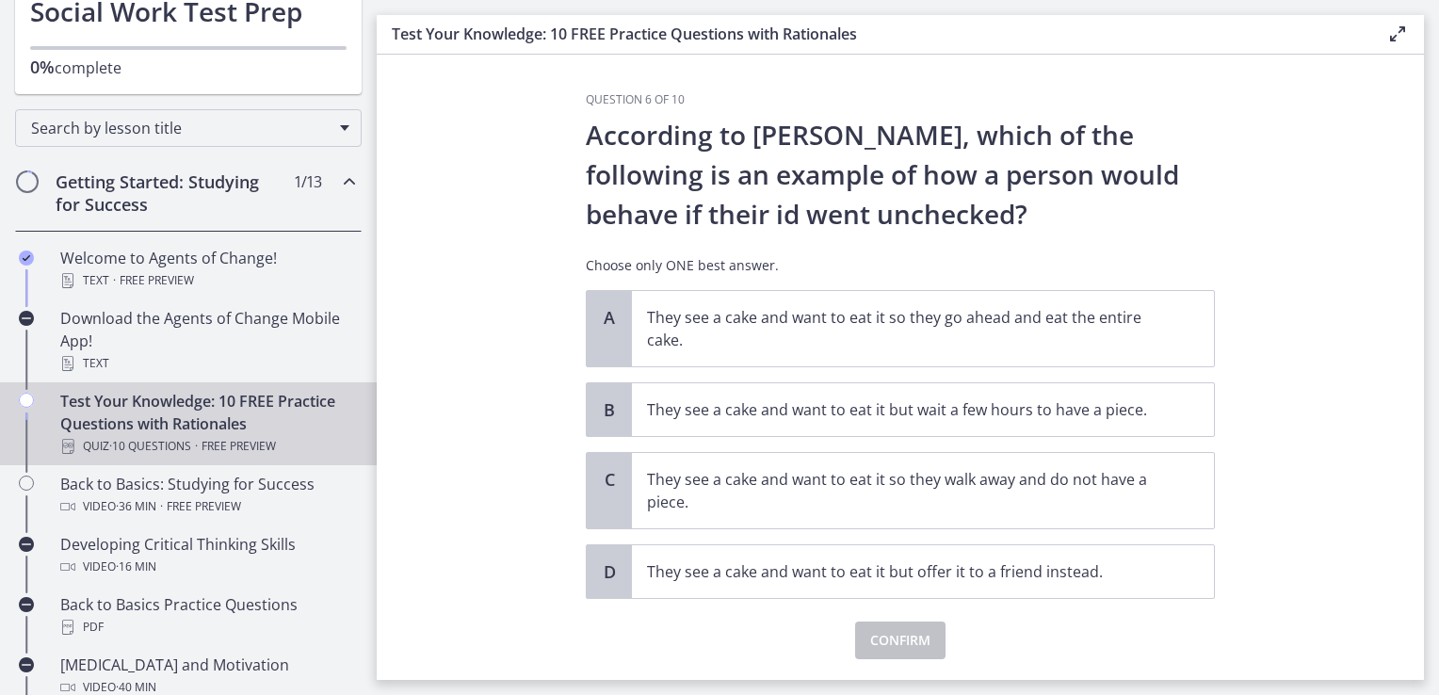
click at [953, 183] on p "According to [PERSON_NAME], which of the following is an example of how a perso…" at bounding box center [900, 174] width 629 height 119
click at [837, 344] on p "They see a cake and want to eat it so they go ahead and eat the entire cake." at bounding box center [904, 328] width 514 height 45
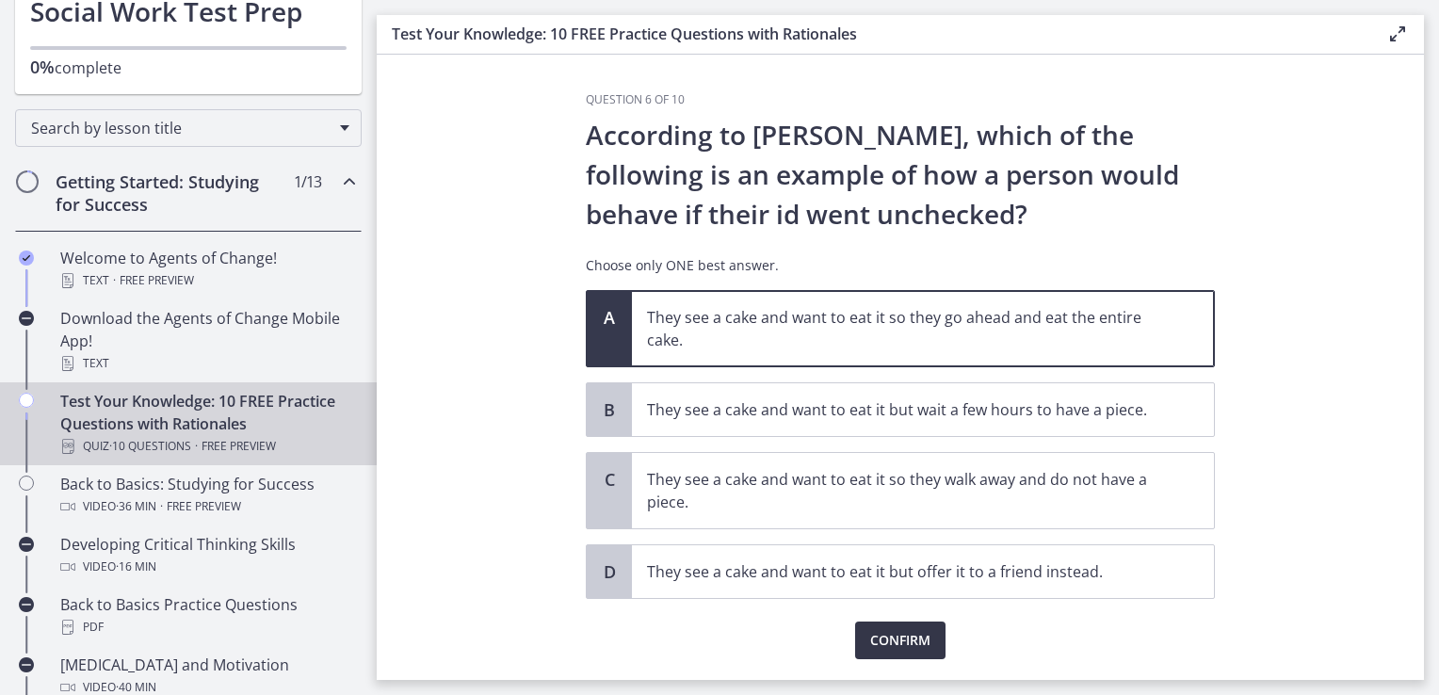
click at [905, 635] on span "Confirm" at bounding box center [900, 640] width 60 height 23
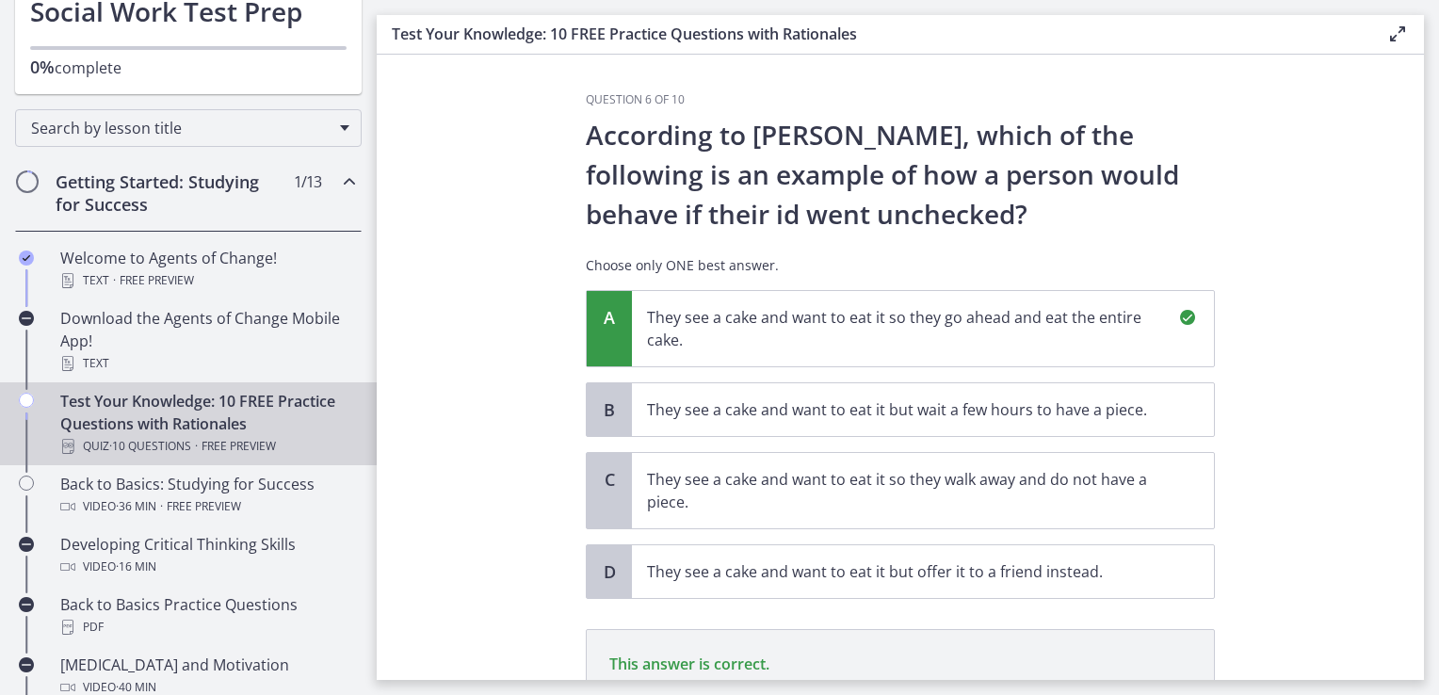
scroll to position [250, 0]
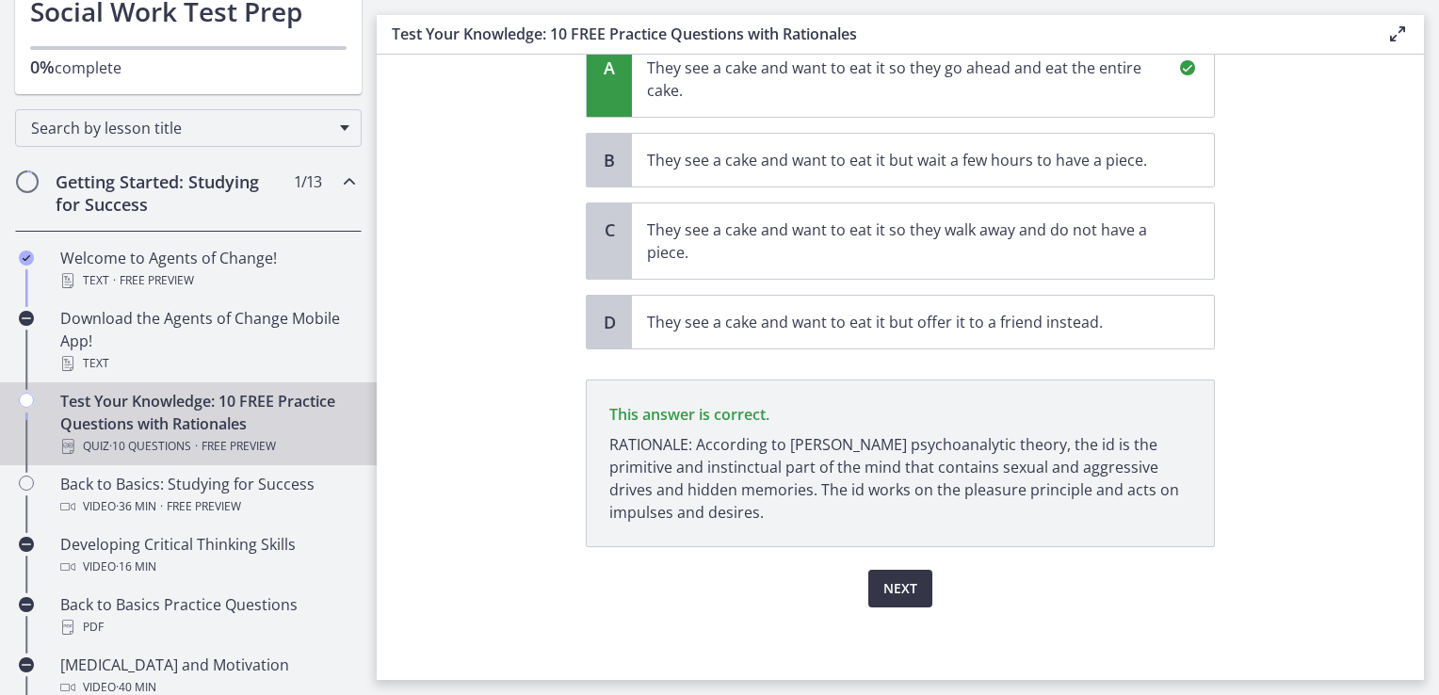
click at [908, 580] on span "Next" at bounding box center [901, 588] width 34 height 23
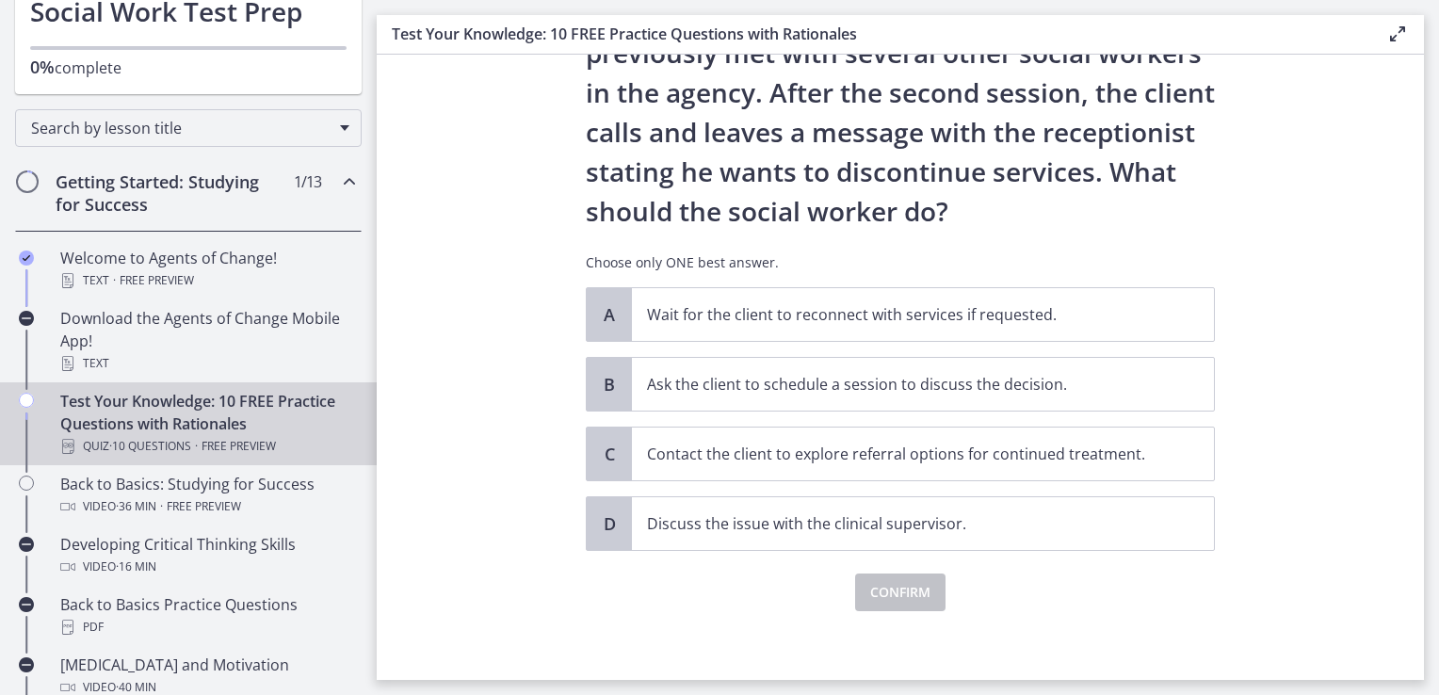
scroll to position [166, 0]
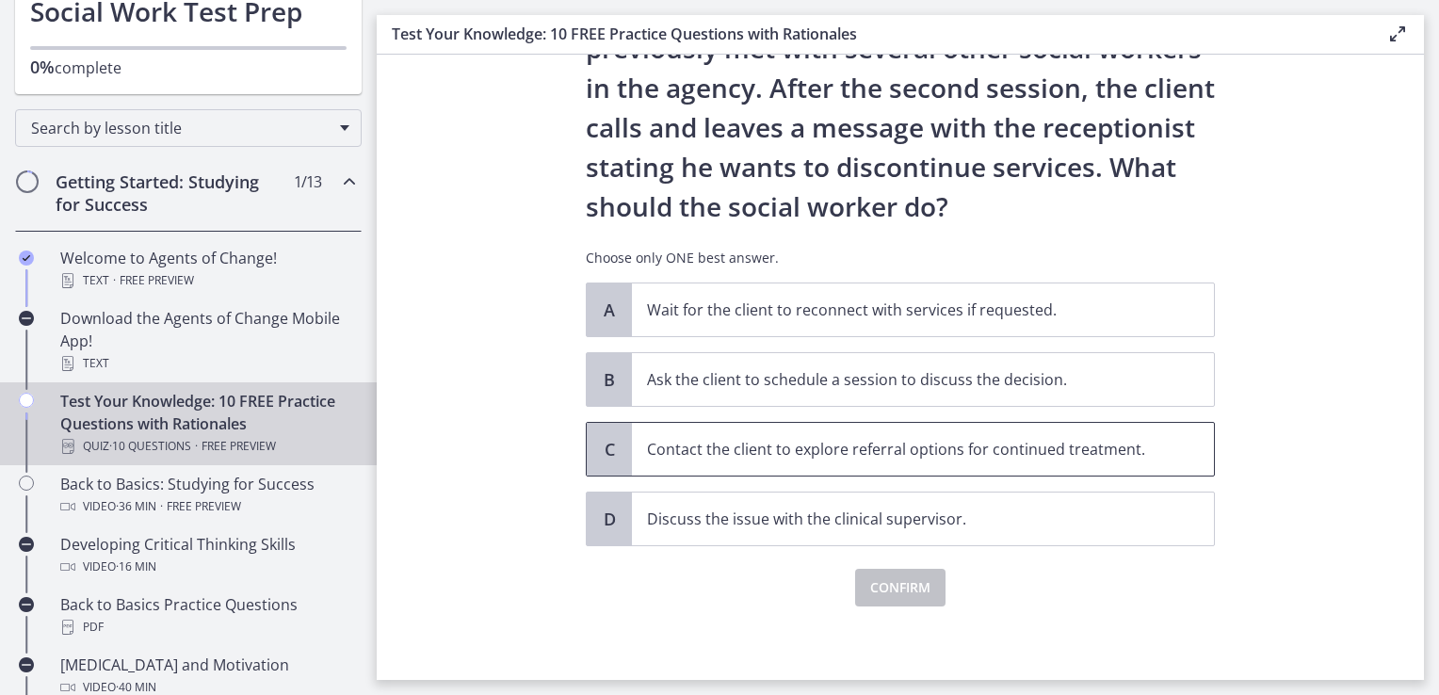
click at [816, 465] on span "Contact the client to explore referral options for continued treatment." at bounding box center [923, 449] width 582 height 53
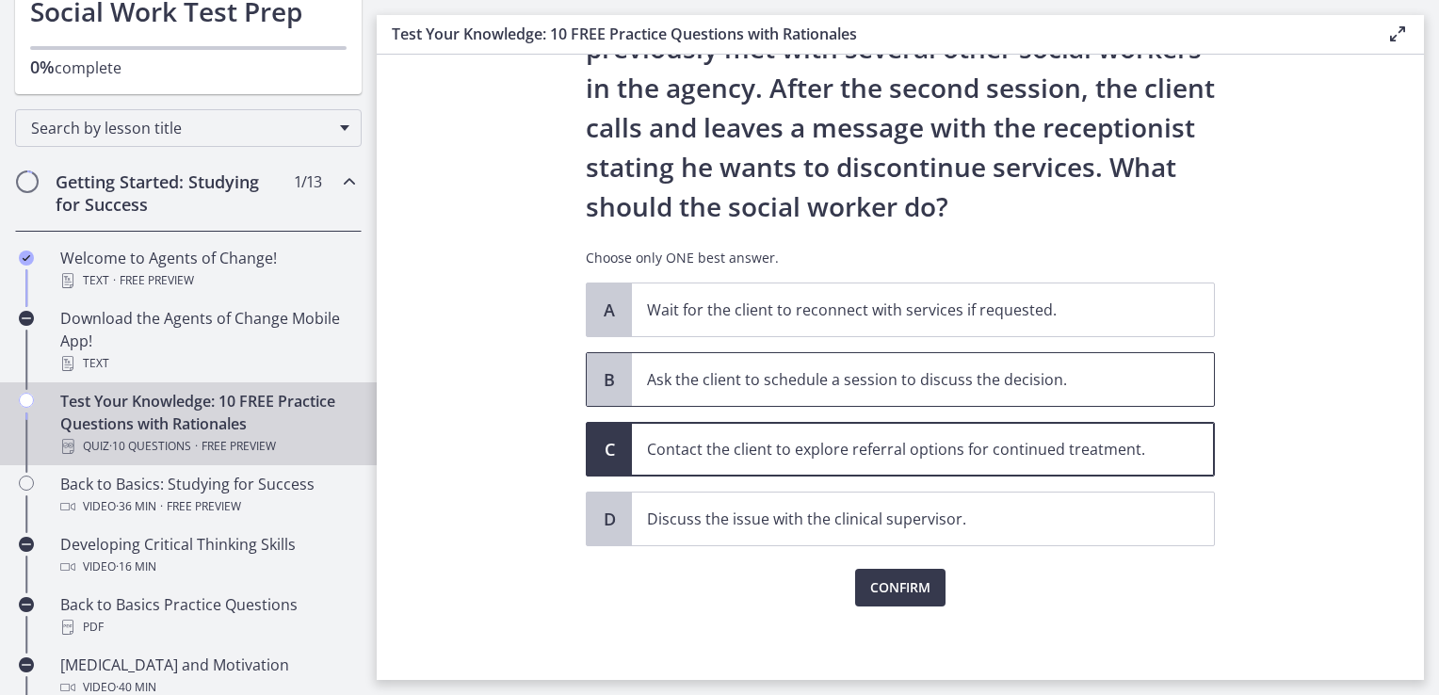
click at [863, 379] on p "Ask the client to schedule a session to discuss the decision." at bounding box center [904, 379] width 514 height 23
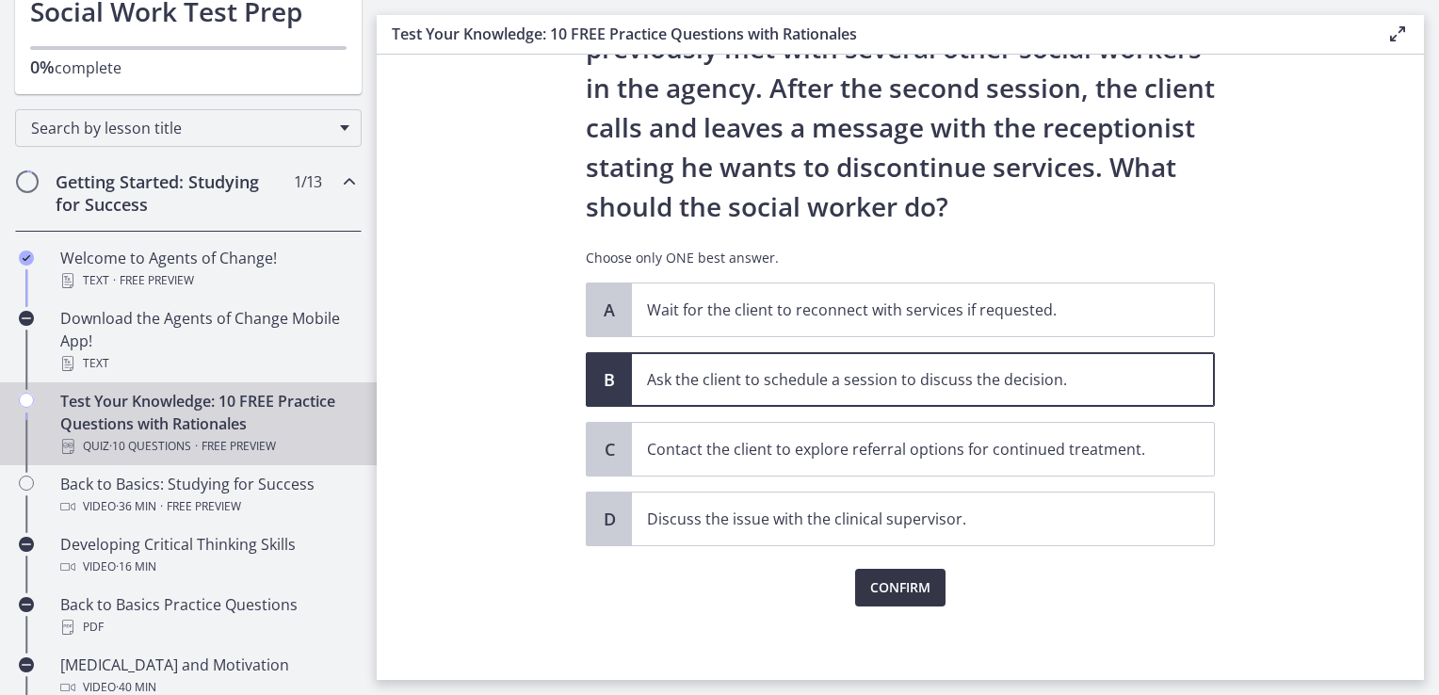
click at [870, 586] on span "Confirm" at bounding box center [900, 588] width 60 height 23
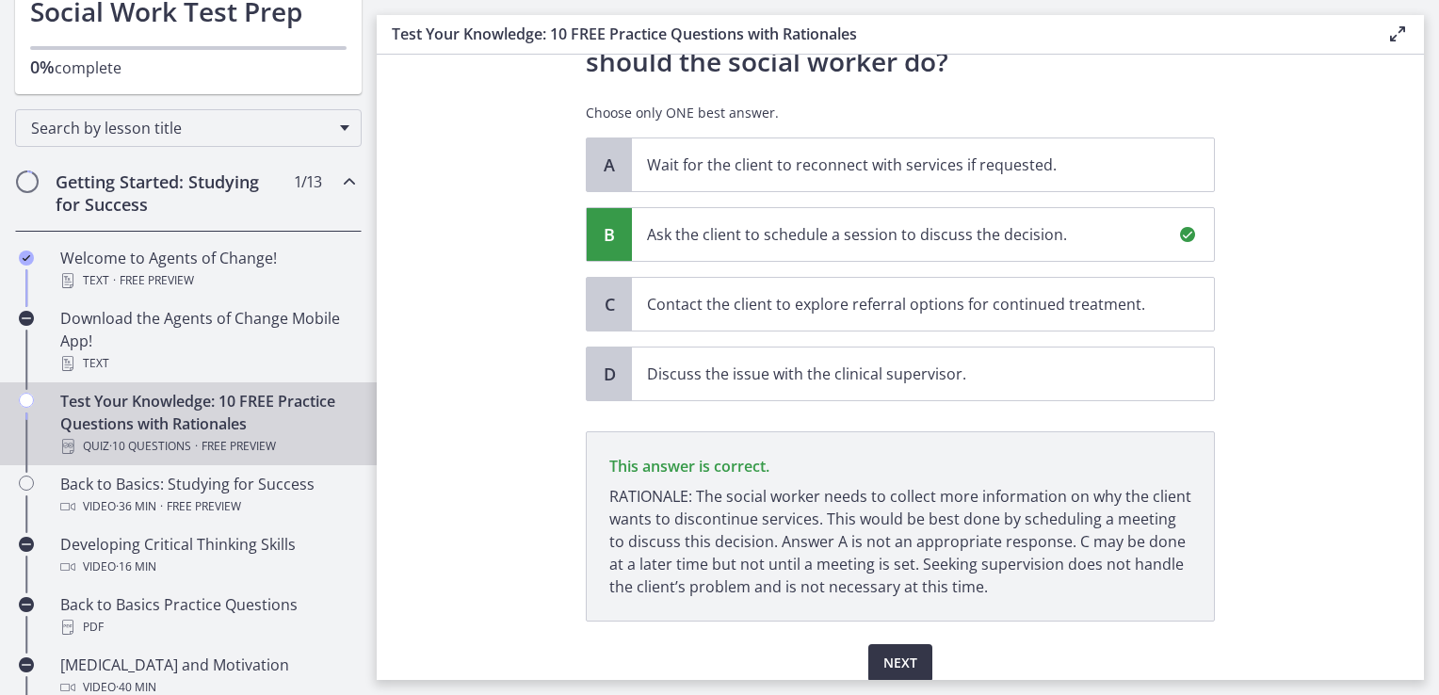
scroll to position [385, 0]
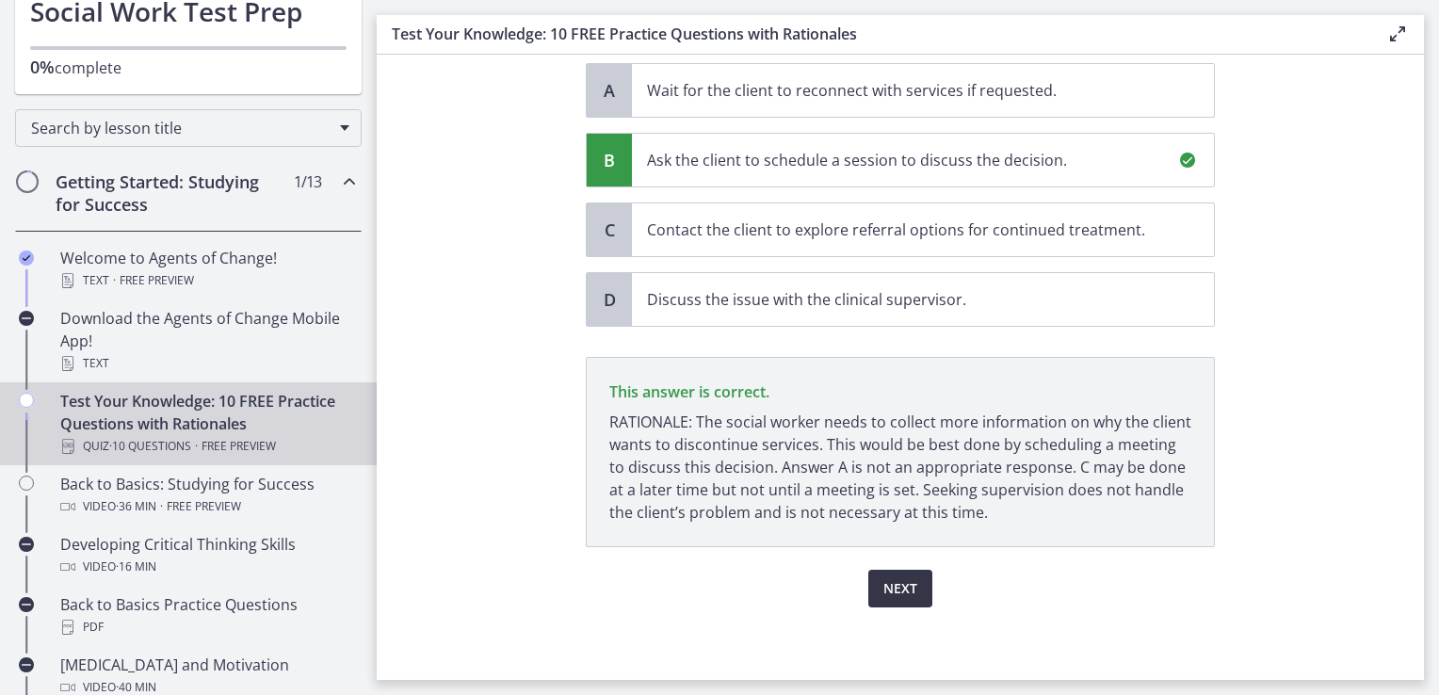
click at [890, 587] on span "Next" at bounding box center [901, 588] width 34 height 23
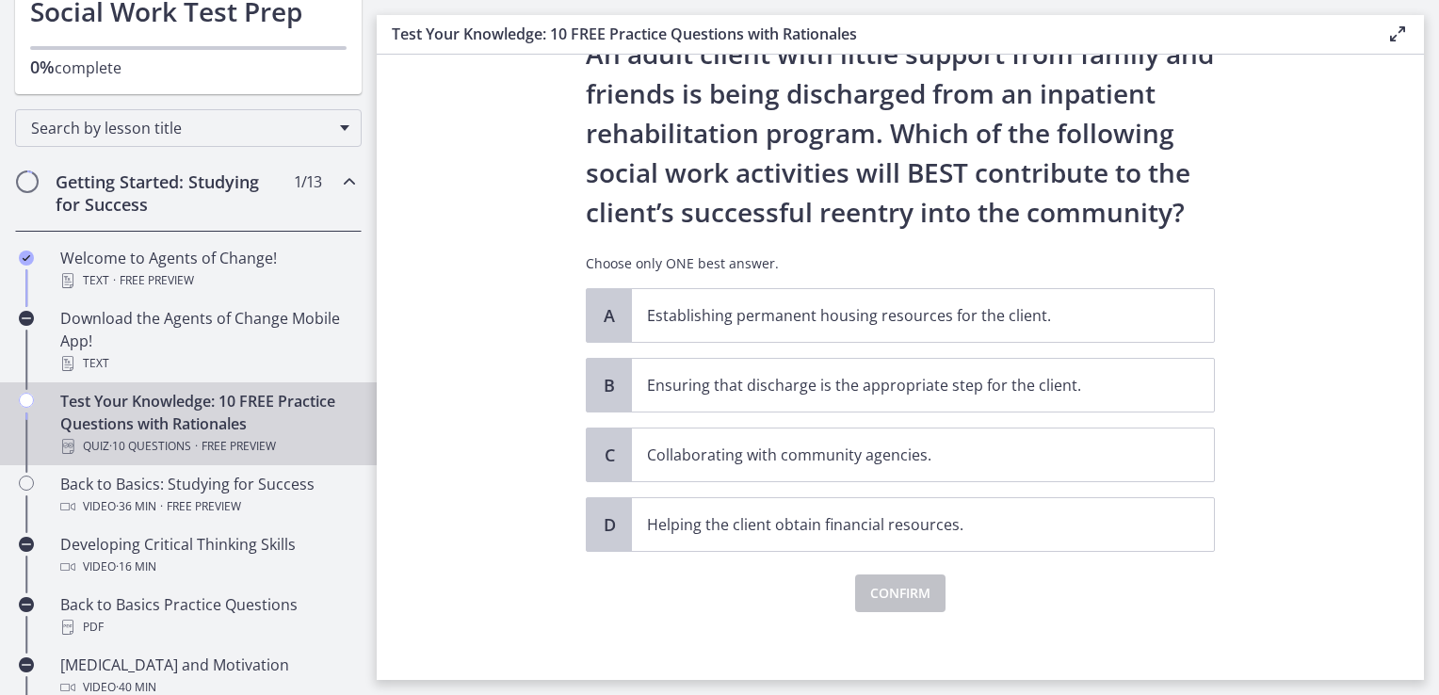
scroll to position [87, 0]
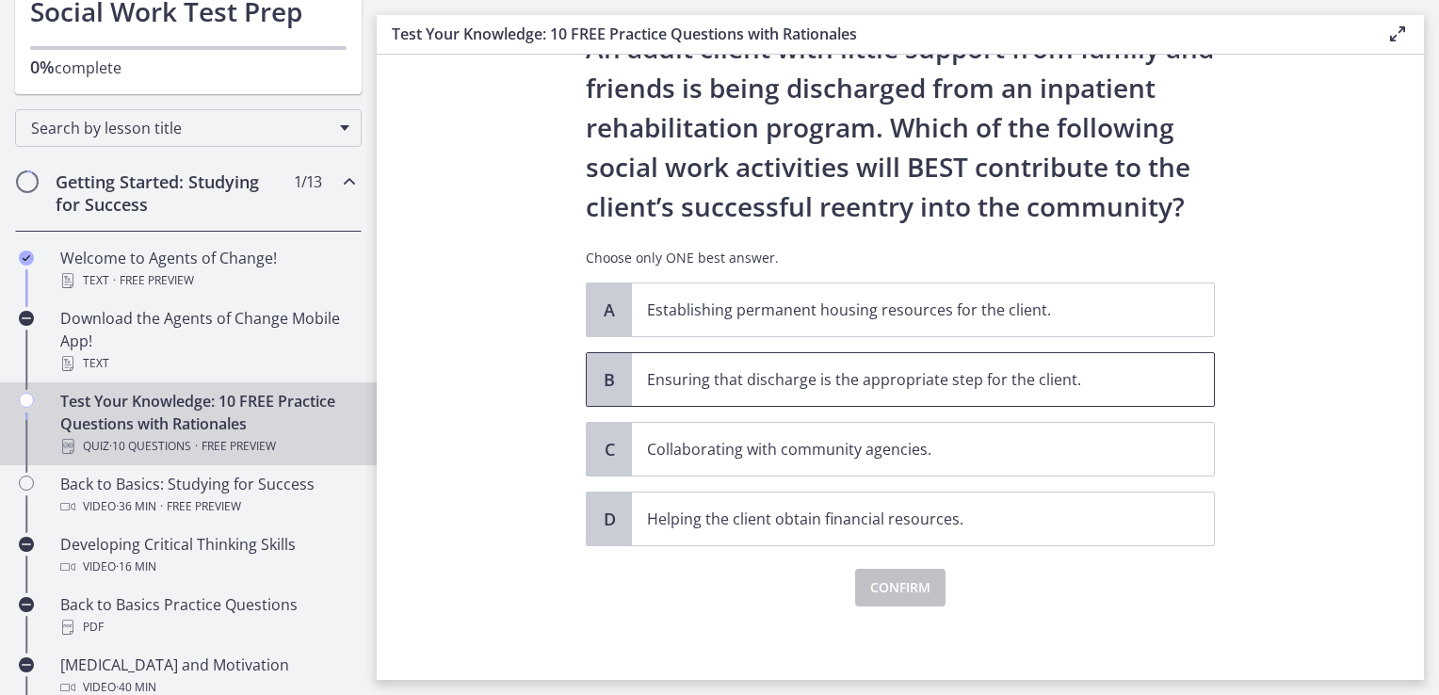
click at [973, 368] on p "Ensuring that discharge is the appropriate step for the client." at bounding box center [904, 379] width 514 height 23
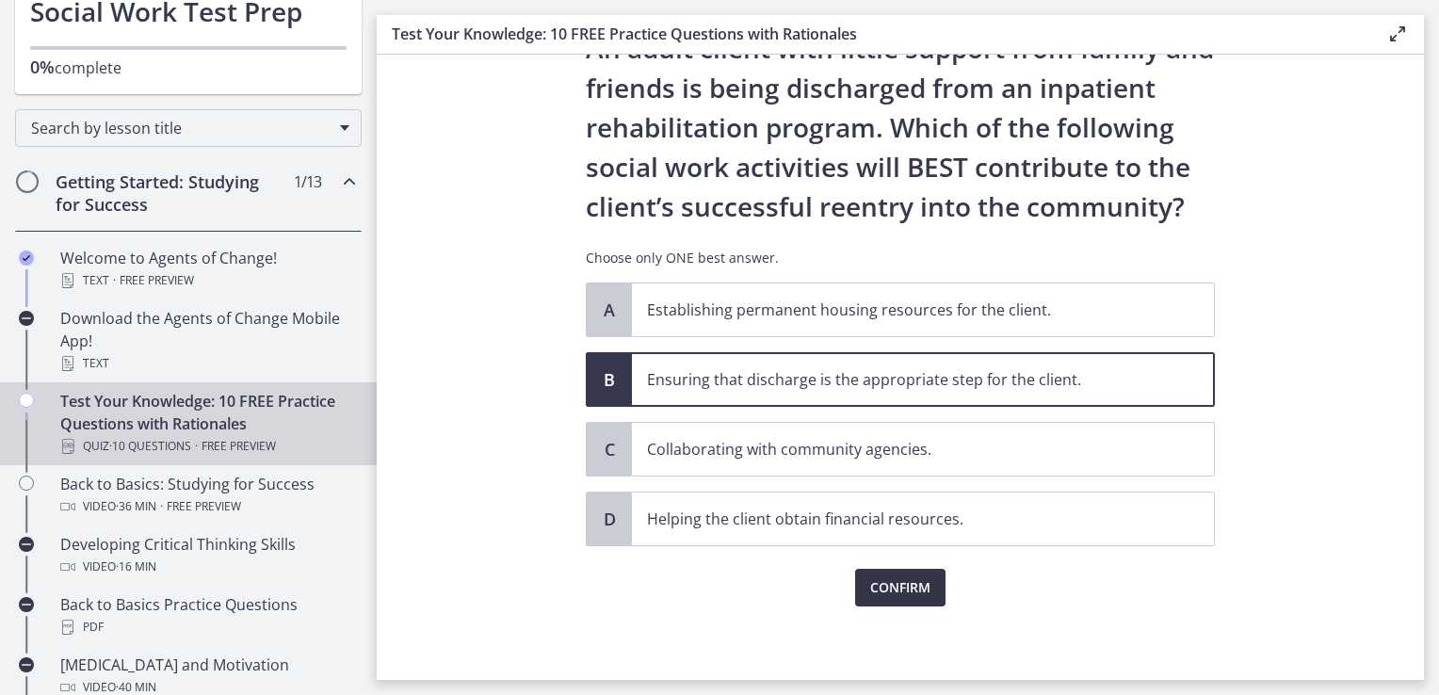
click at [901, 581] on span "Confirm" at bounding box center [900, 588] width 60 height 23
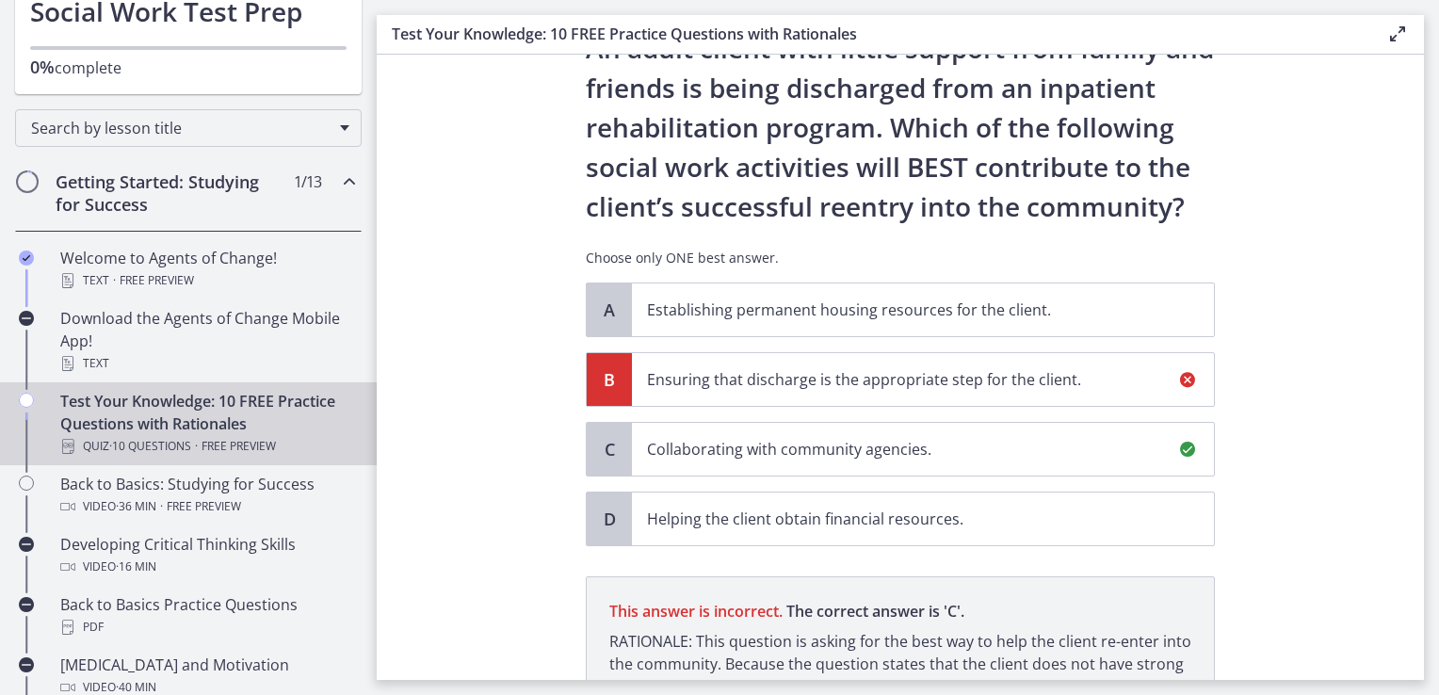
scroll to position [306, 0]
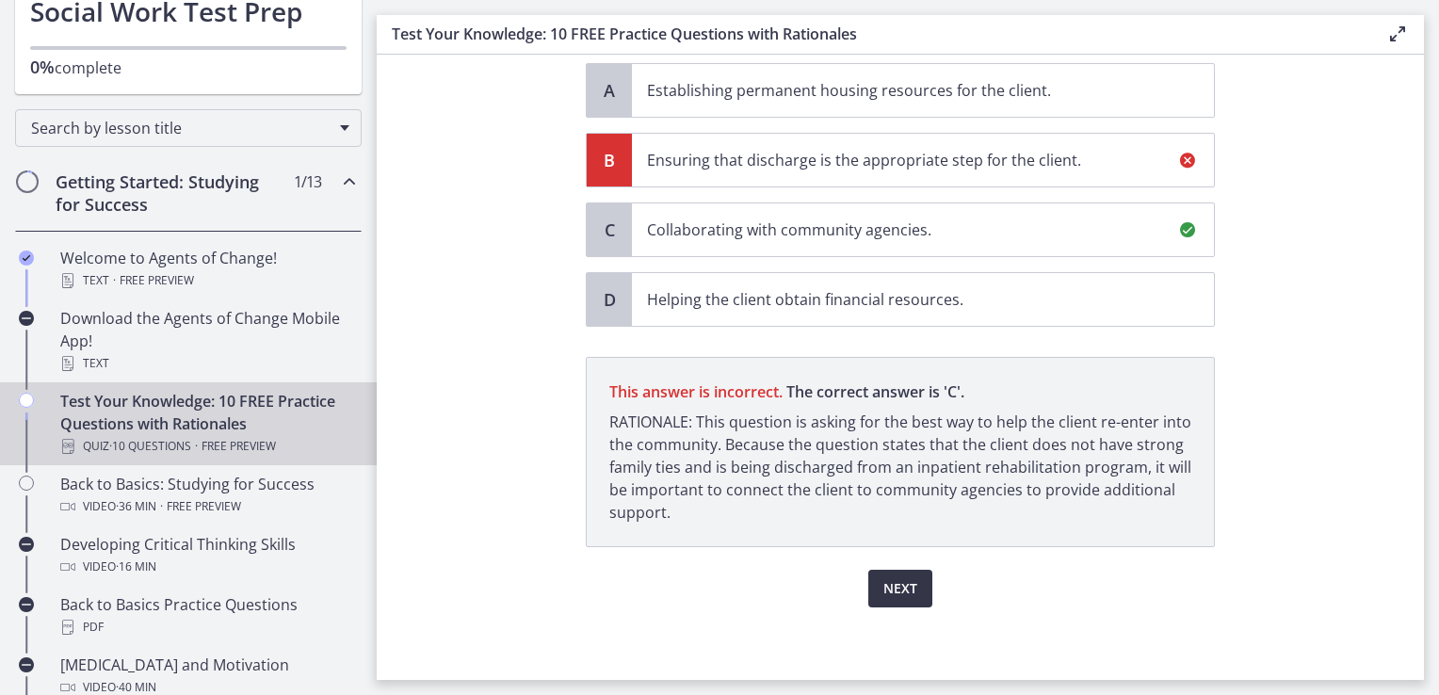
click at [912, 590] on button "Next" at bounding box center [901, 589] width 64 height 38
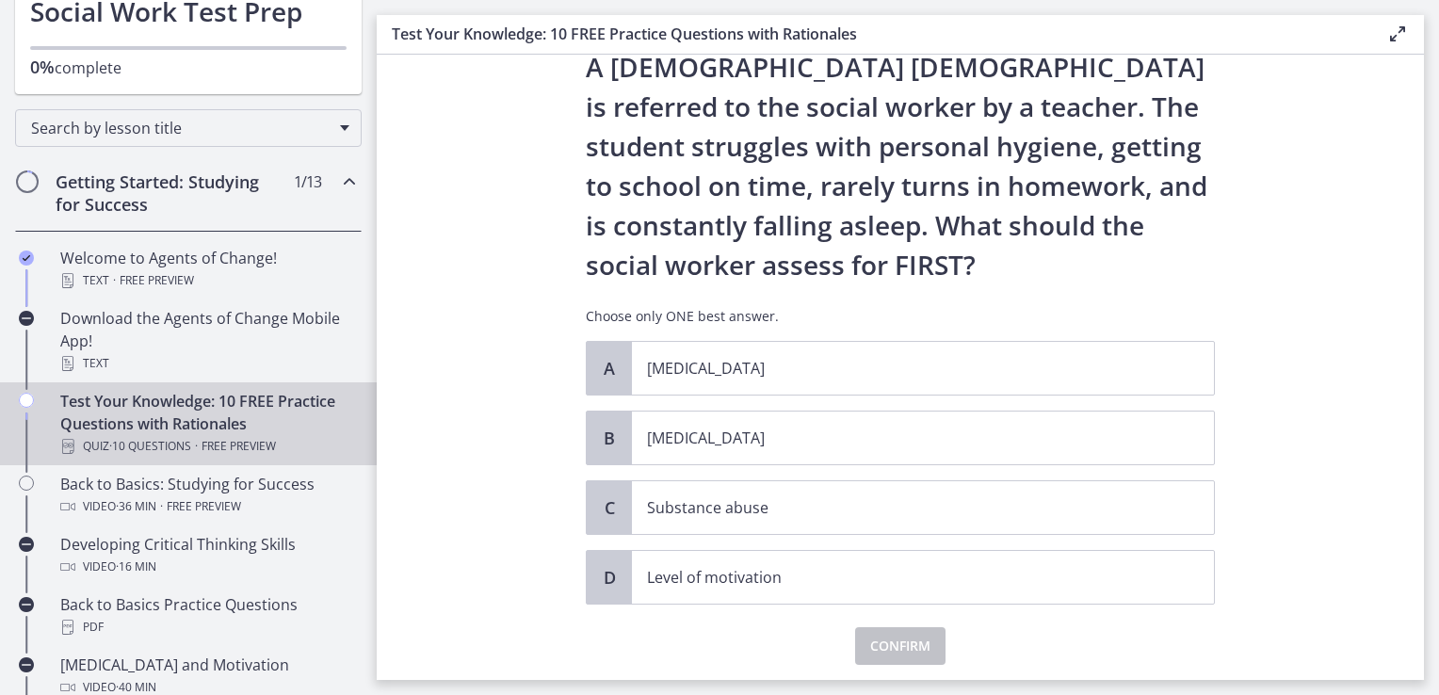
scroll to position [106, 0]
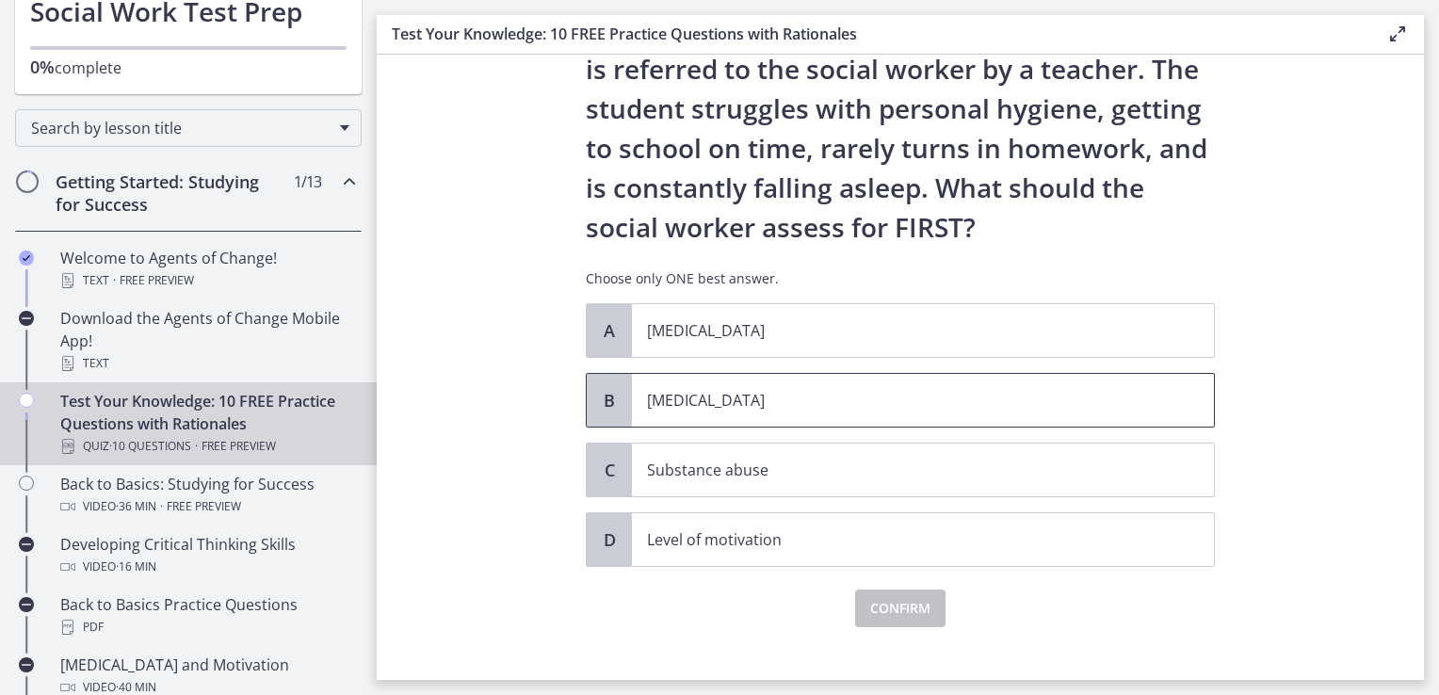
click at [951, 390] on p "[MEDICAL_DATA]" at bounding box center [904, 400] width 514 height 23
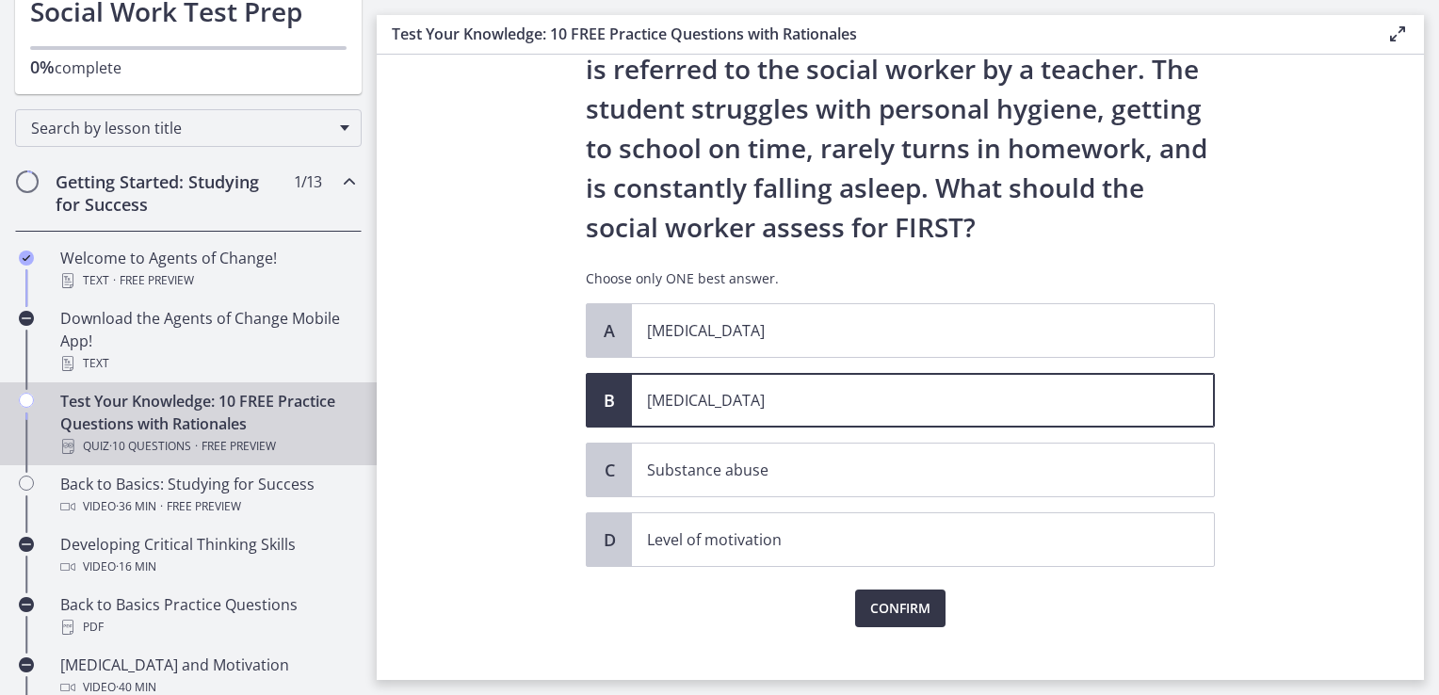
click at [886, 599] on span "Confirm" at bounding box center [900, 608] width 60 height 23
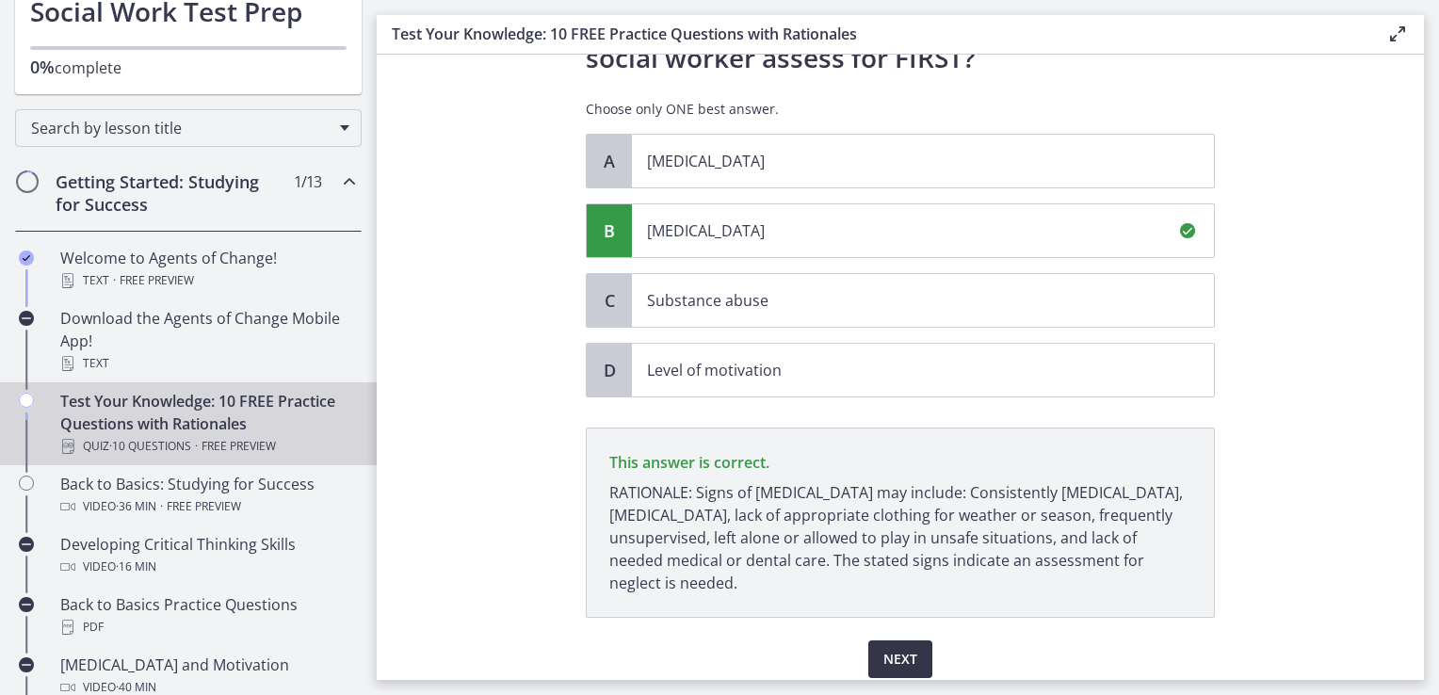
scroll to position [346, 0]
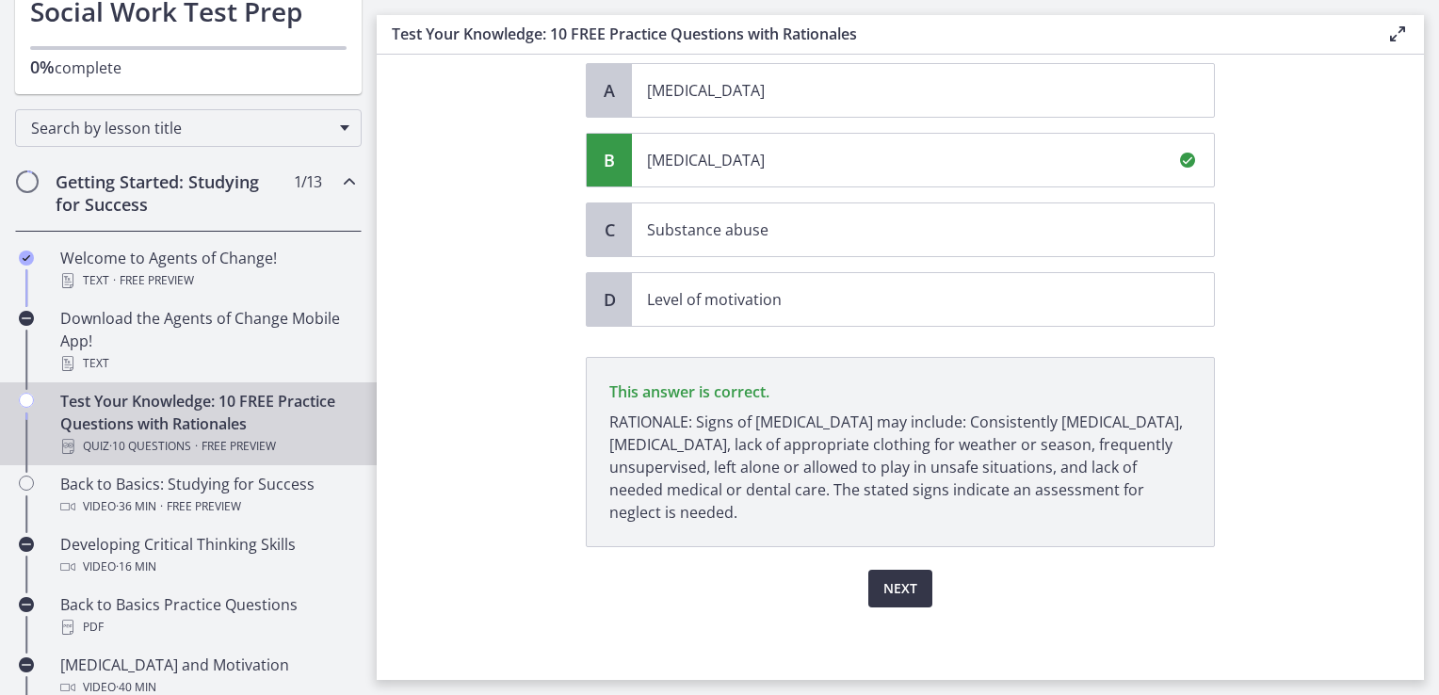
click at [870, 580] on button "Next" at bounding box center [901, 589] width 64 height 38
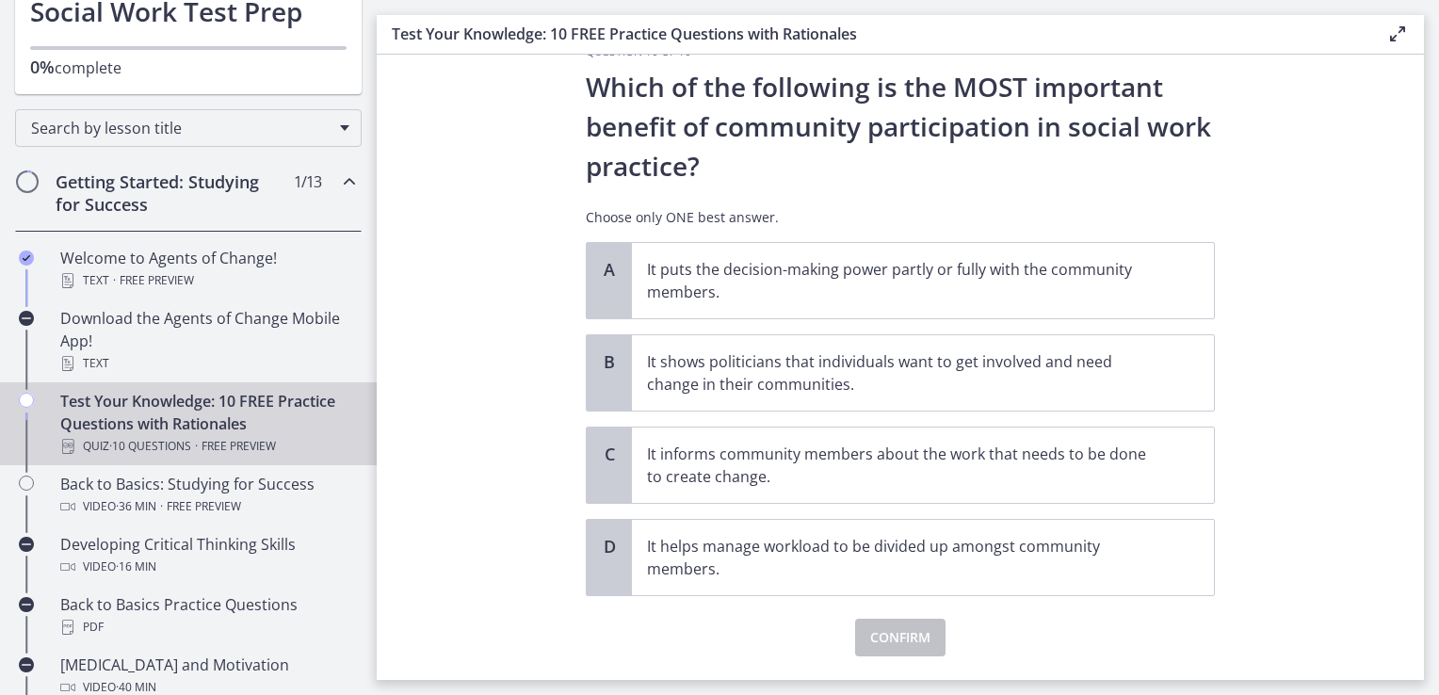
scroll to position [24, 0]
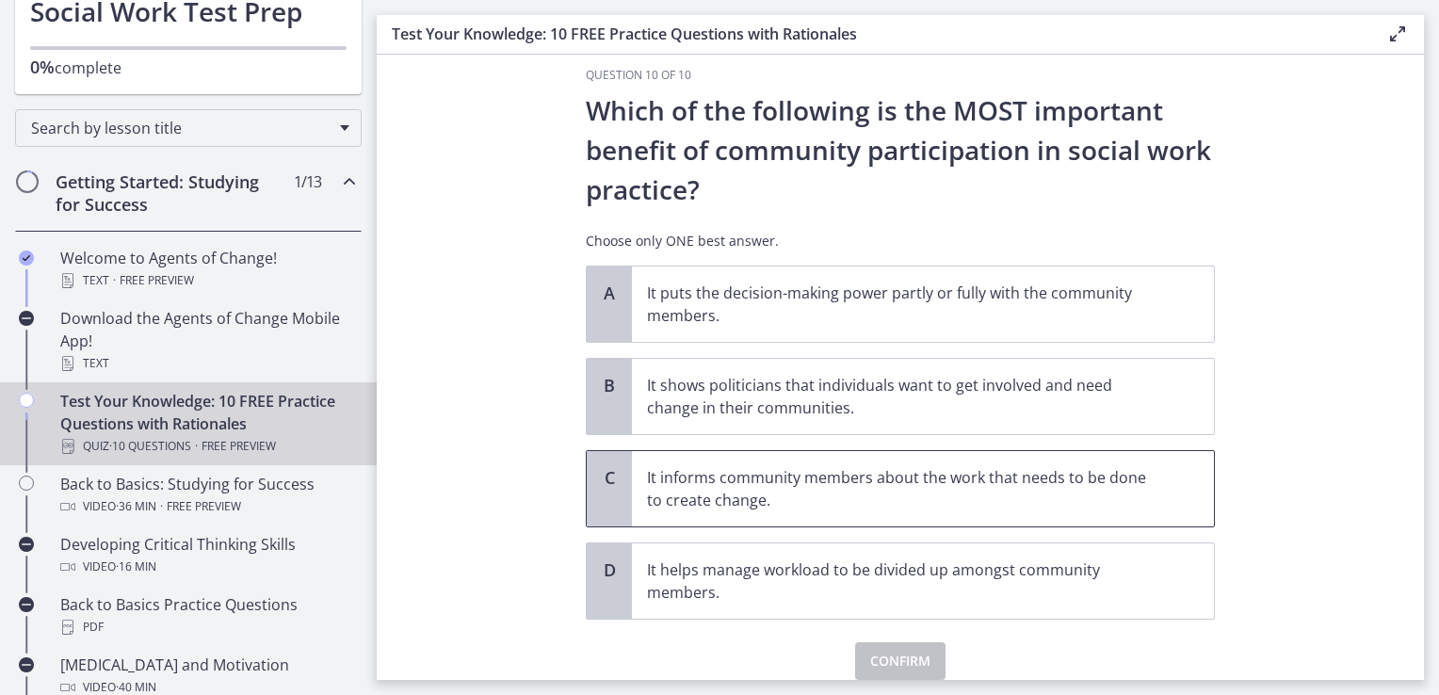
click at [1031, 517] on span "It informs community members about the work that needs to be done to create cha…" at bounding box center [923, 488] width 582 height 75
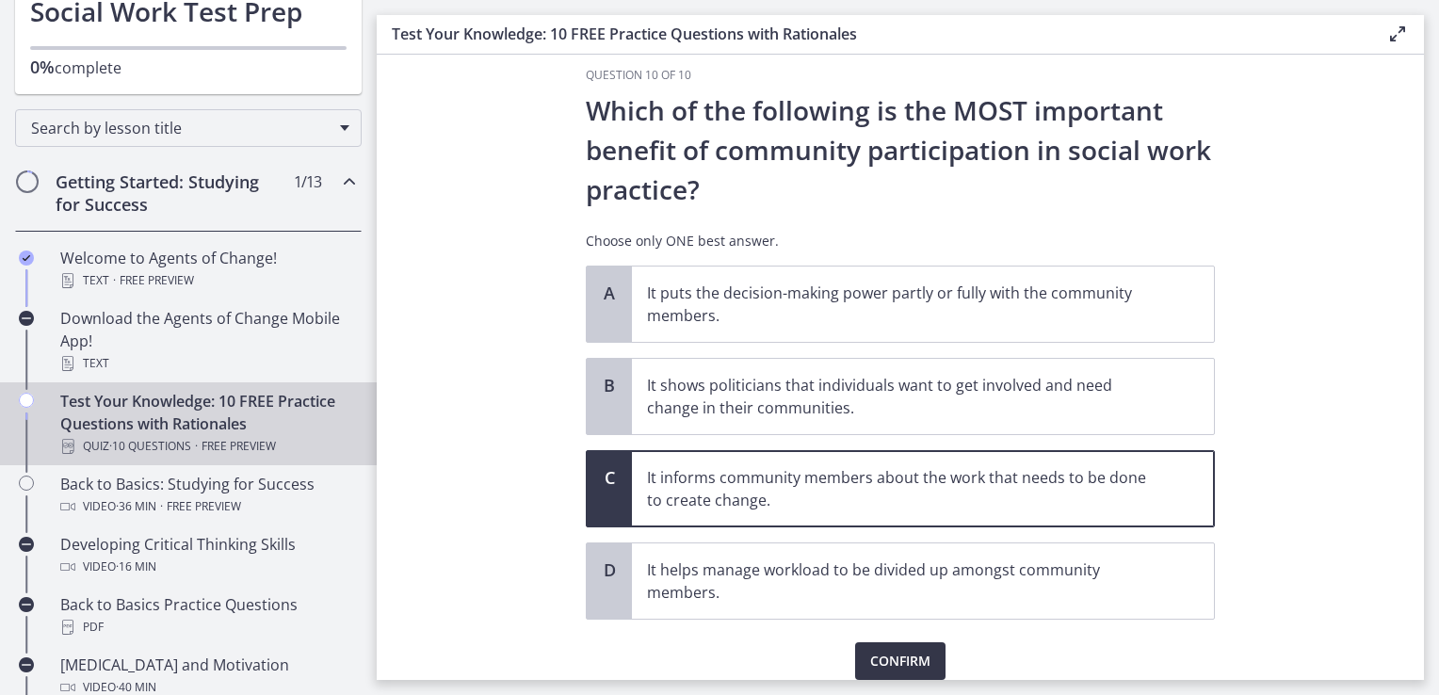
click at [884, 657] on span "Confirm" at bounding box center [900, 661] width 60 height 23
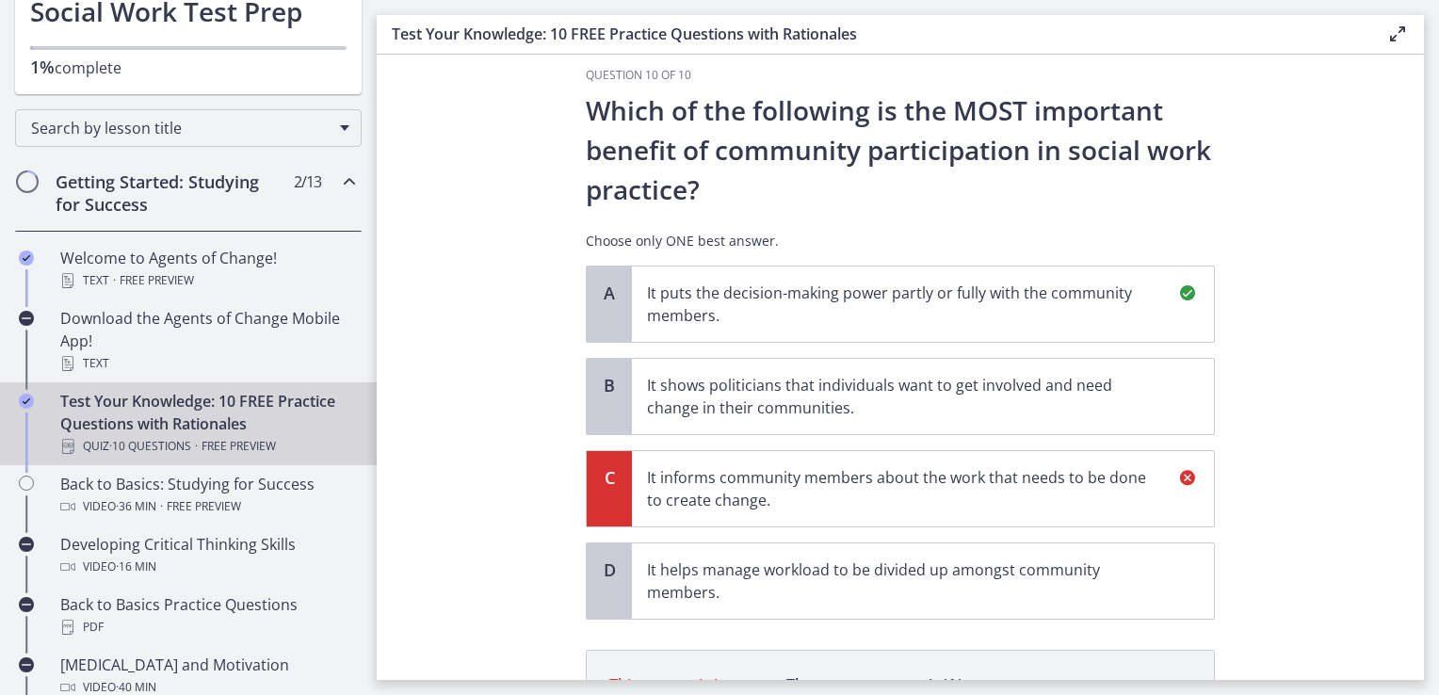
scroll to position [295, 0]
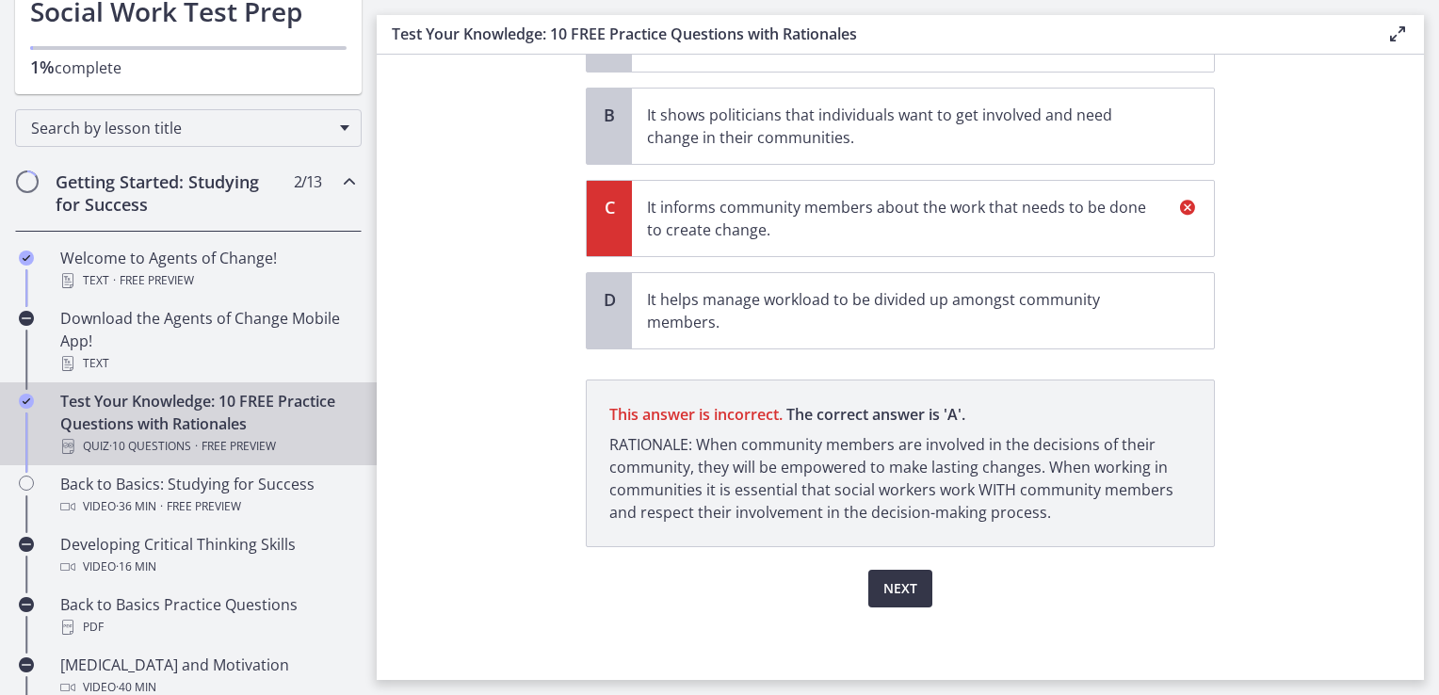
click at [894, 581] on span "Next" at bounding box center [901, 588] width 34 height 23
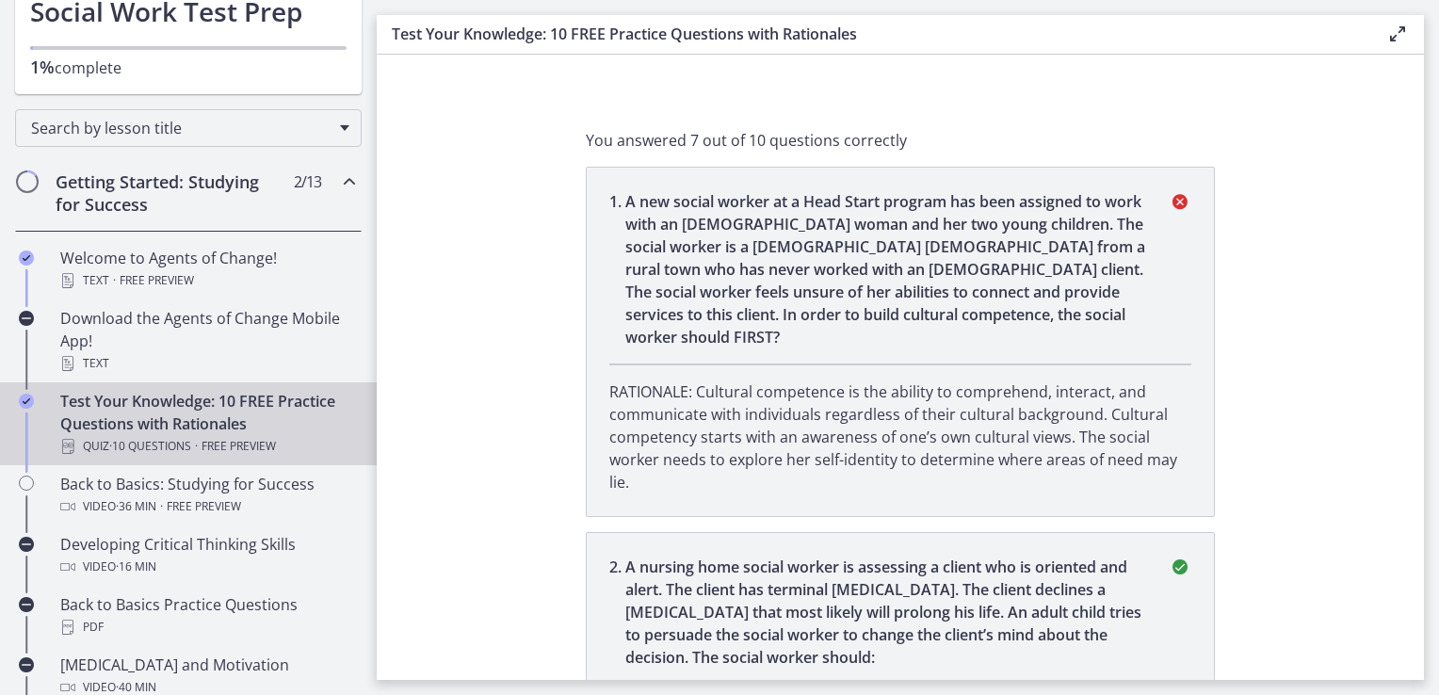
scroll to position [0, 0]
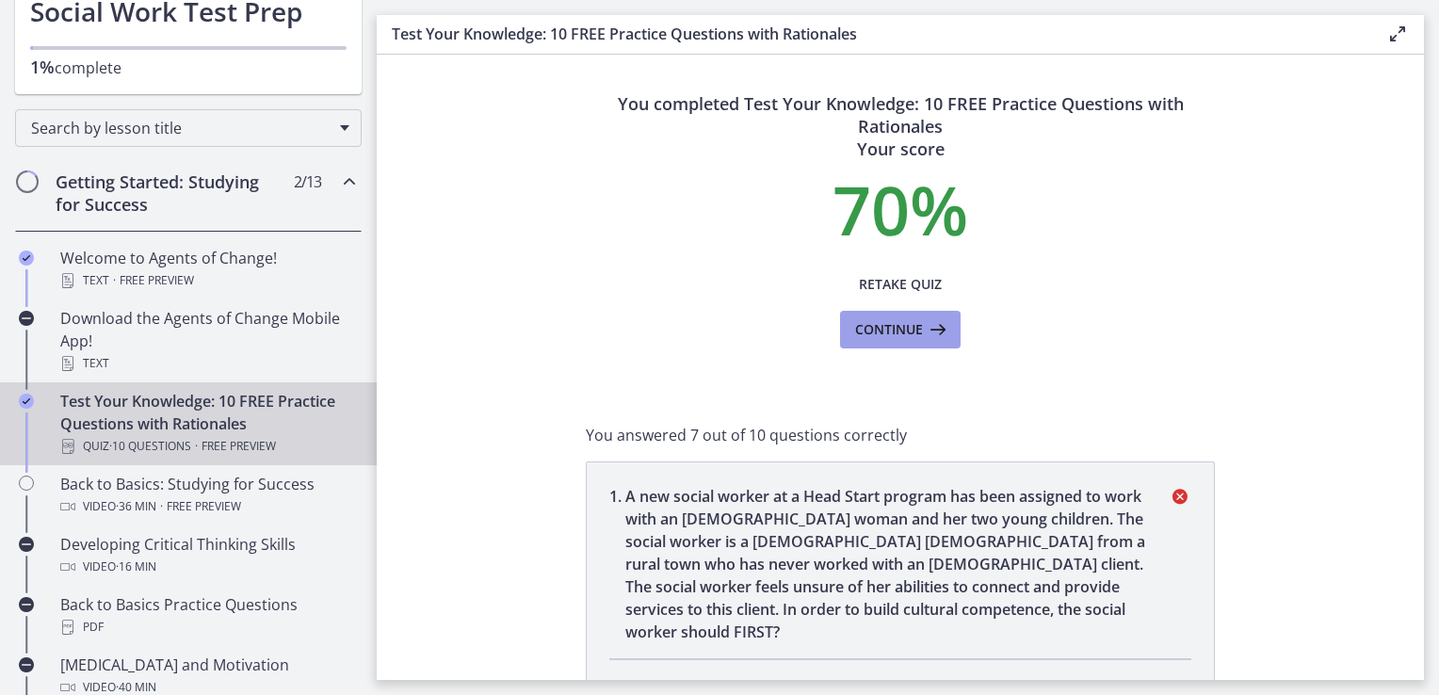
click at [923, 333] on icon at bounding box center [936, 329] width 26 height 23
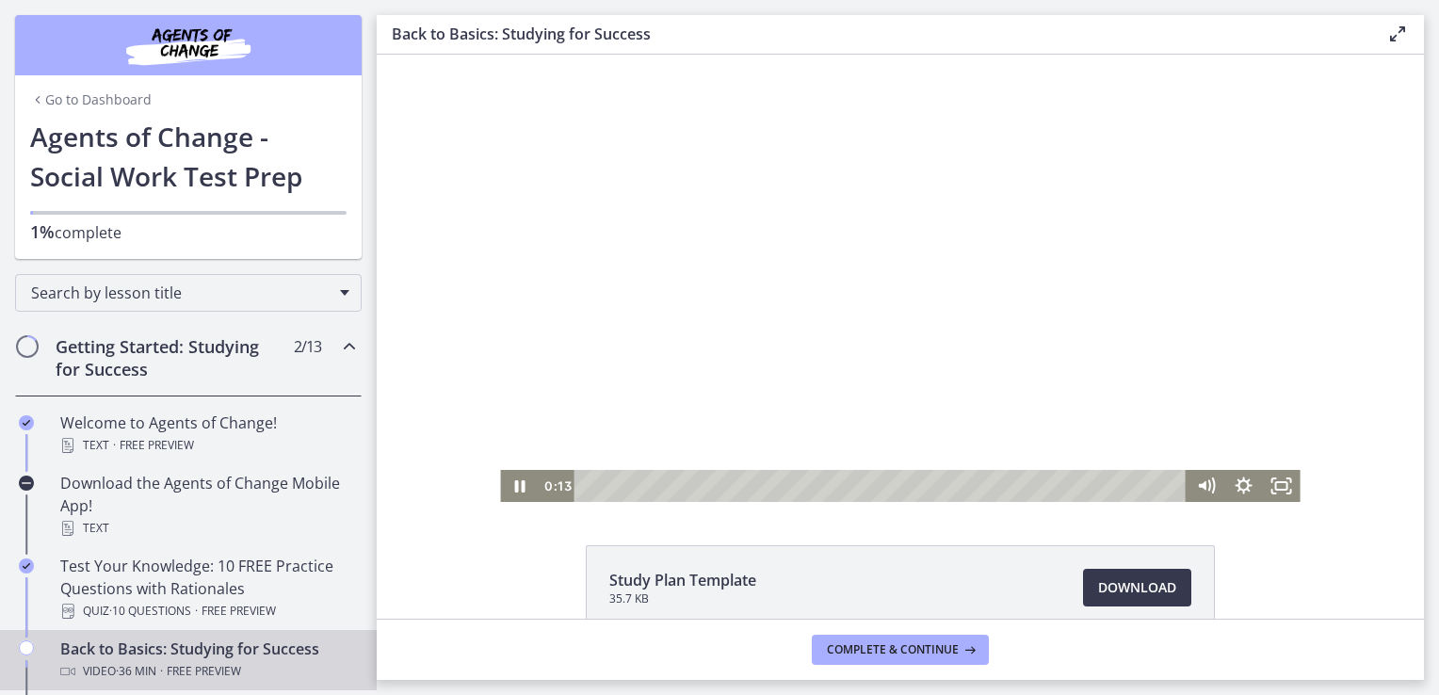
click at [659, 302] on div at bounding box center [900, 278] width 800 height 447
